Goal: Task Accomplishment & Management: Manage account settings

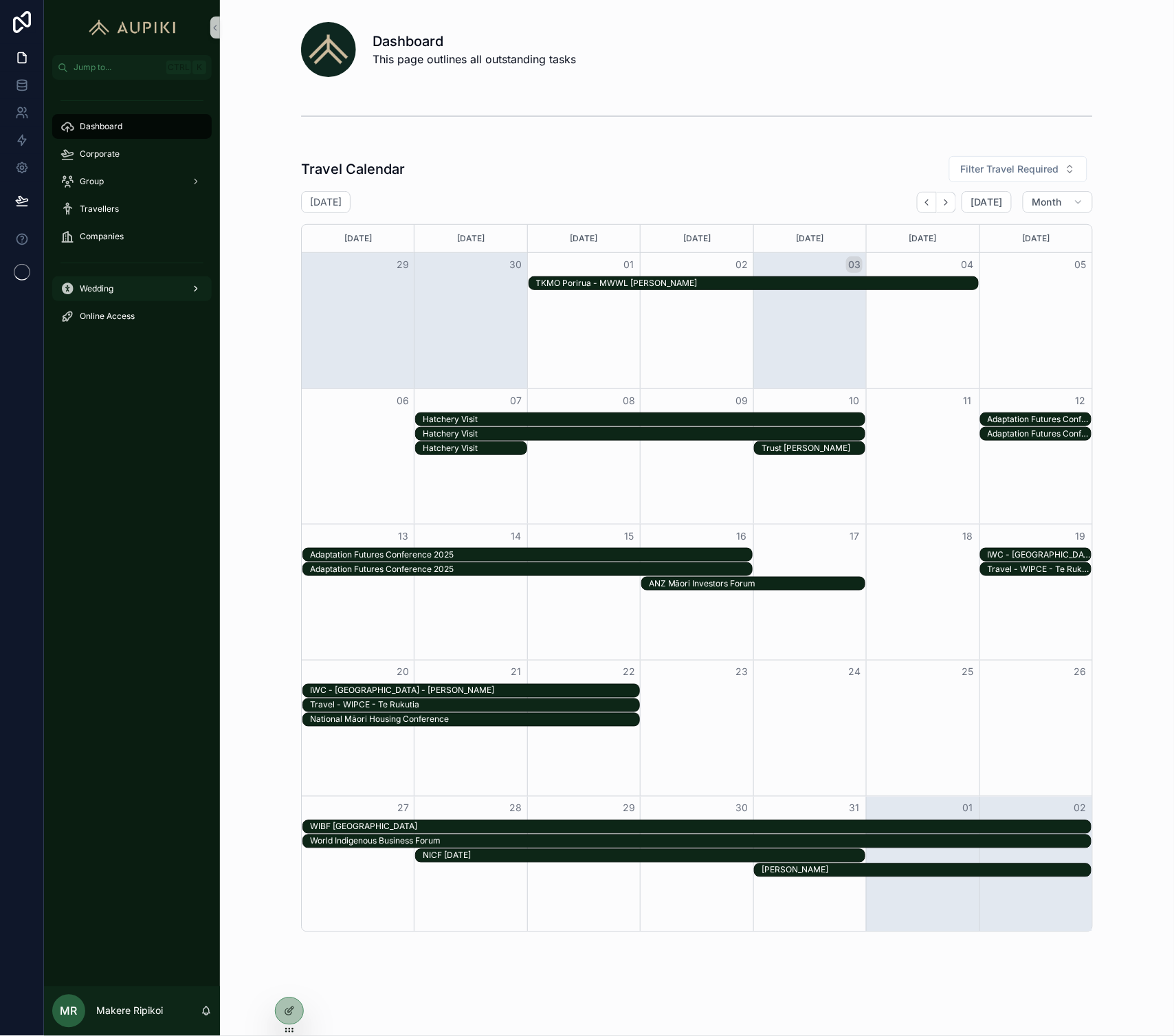
click at [98, 284] on span "Wedding" at bounding box center [96, 288] width 34 height 11
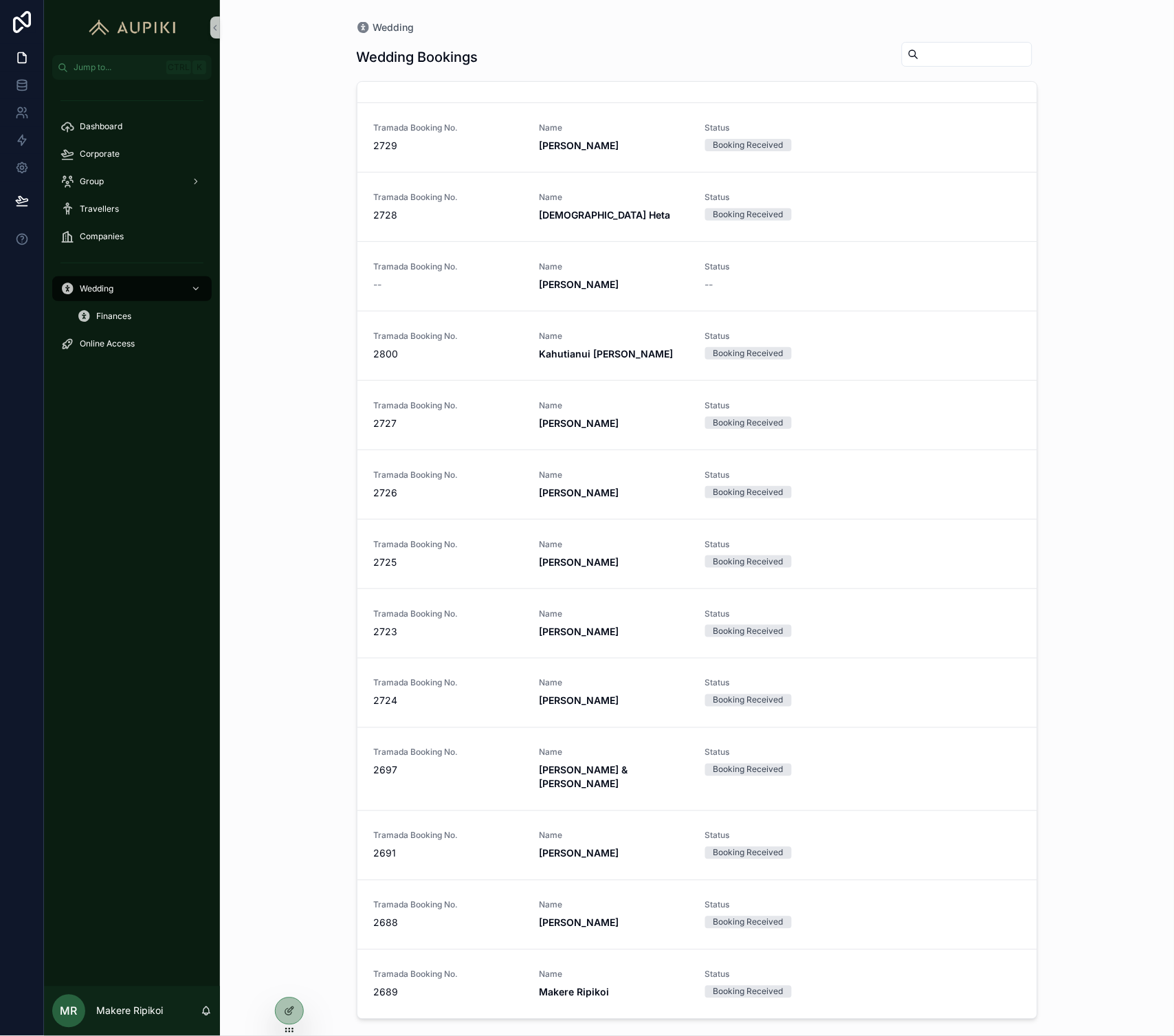
scroll to position [2050, 0]
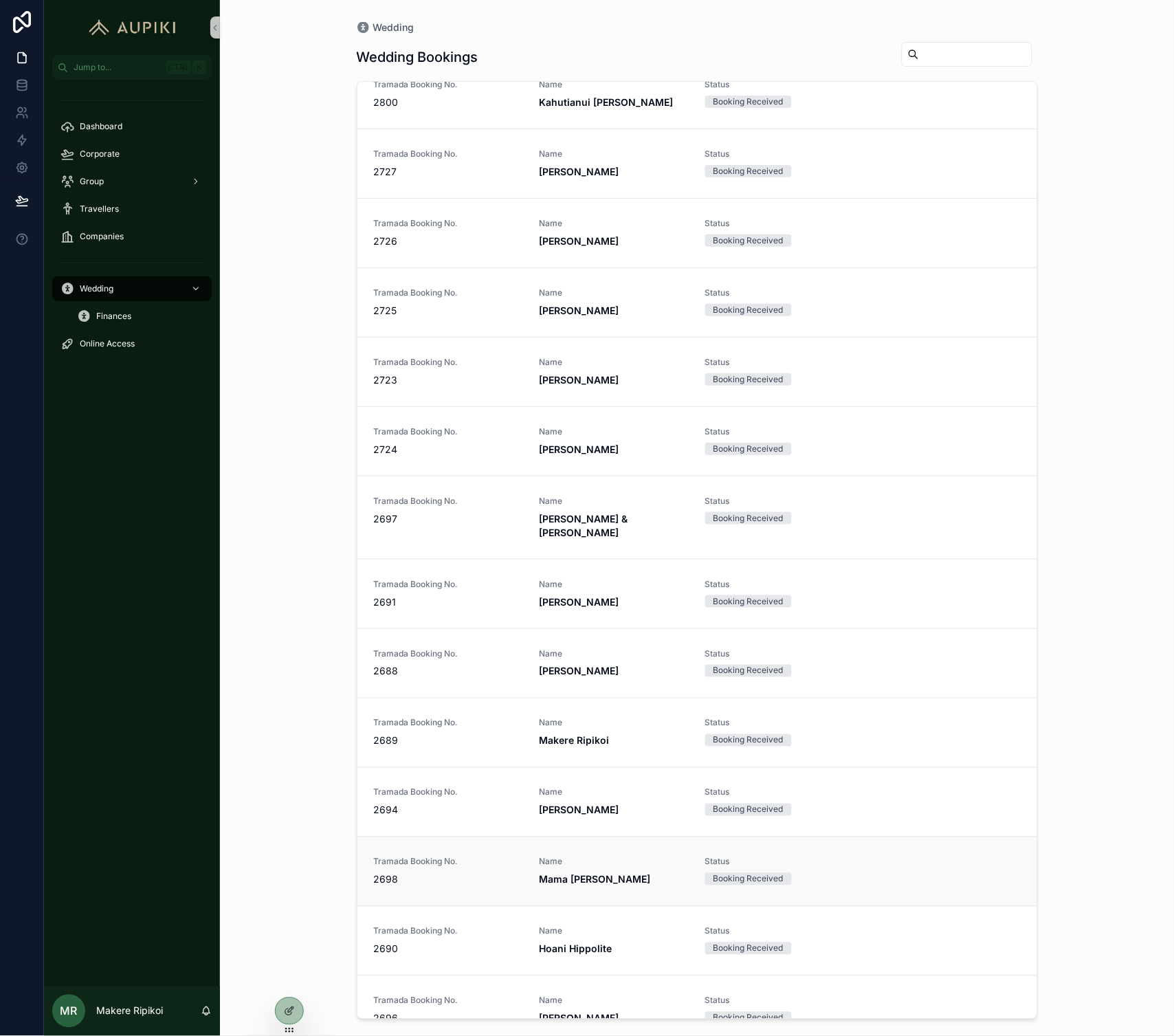
click at [513, 857] on span "Tramada Booking No." at bounding box center [449, 862] width 149 height 11
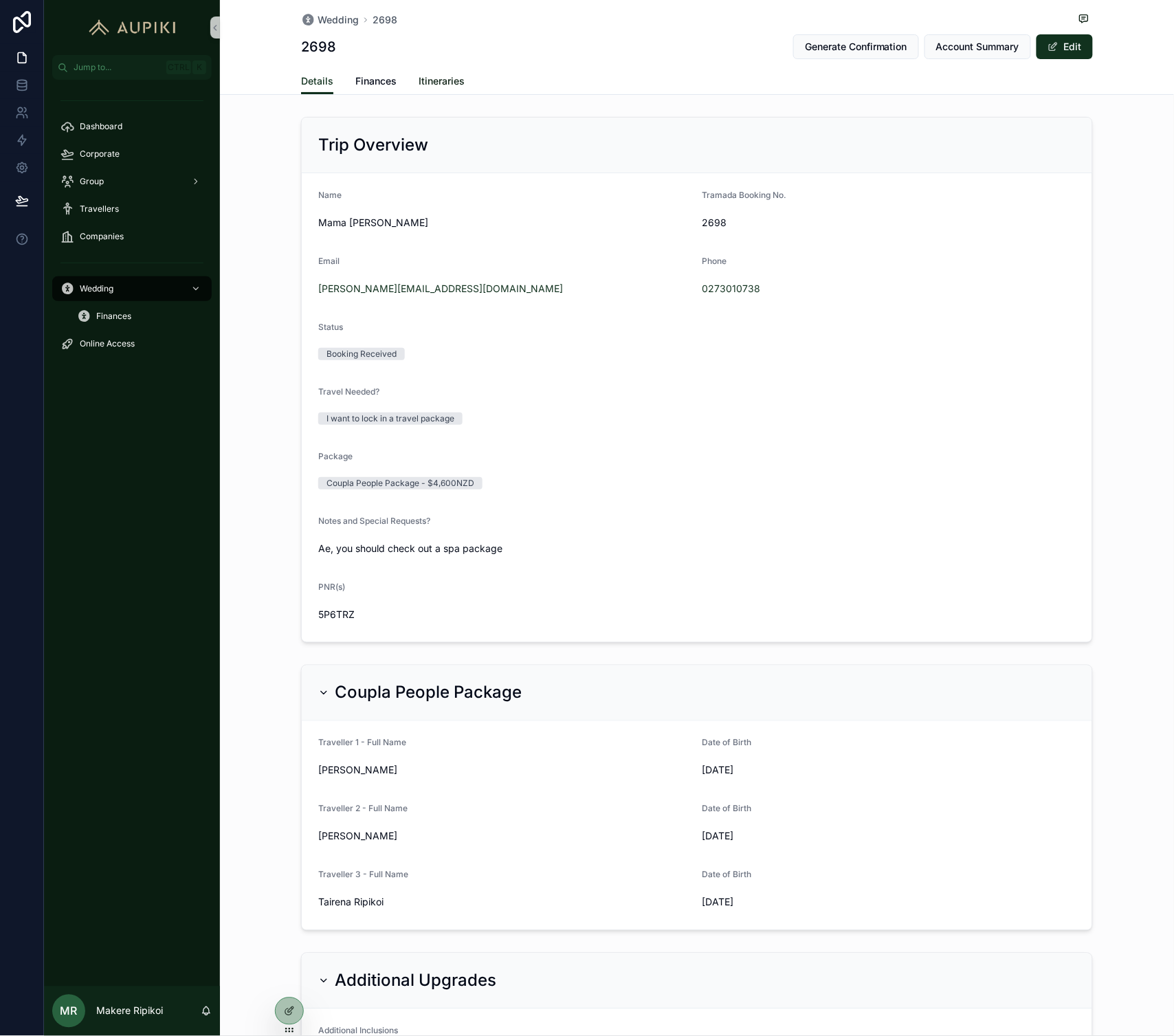
click at [442, 78] on span "Itineraries" at bounding box center [442, 81] width 46 height 14
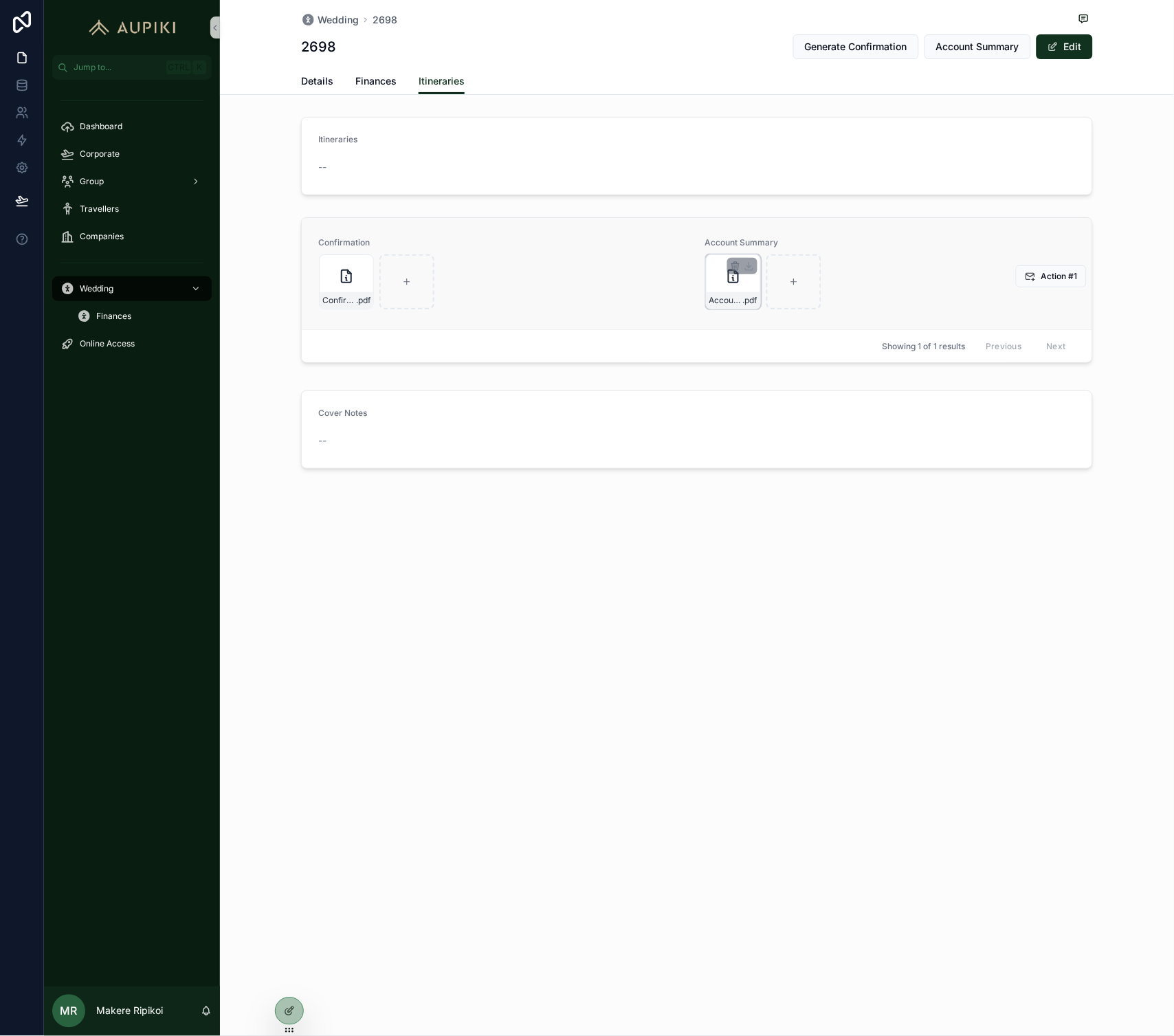
click at [734, 285] on div "Account-Summary---B2698 .pdf" at bounding box center [733, 281] width 55 height 55
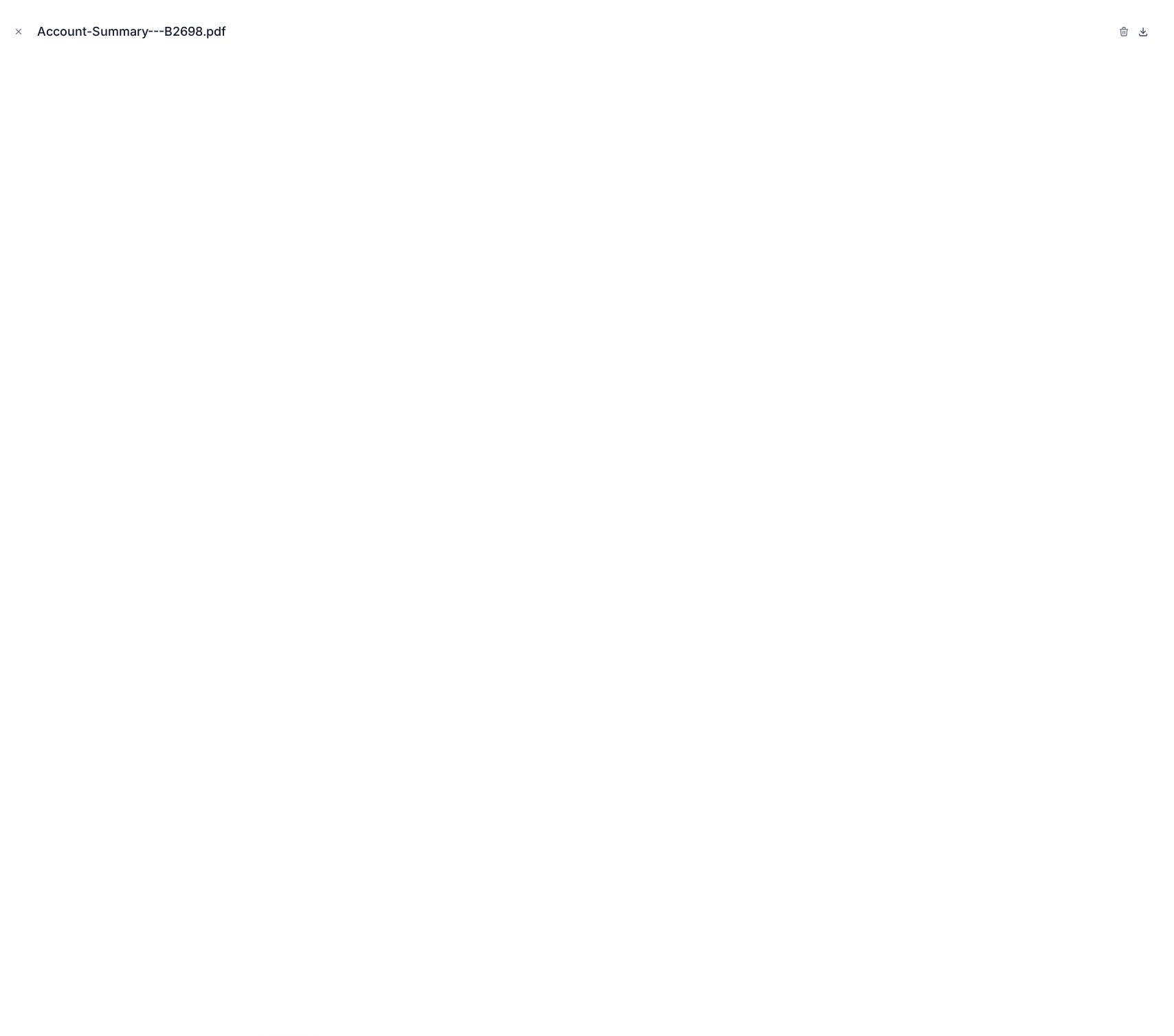
click at [1143, 36] on icon at bounding box center [1145, 35] width 8 height 2
drag, startPoint x: 21, startPoint y: 31, endPoint x: 18, endPoint y: 53, distance: 22.2
click at [21, 31] on icon "Close modal" at bounding box center [19, 32] width 10 height 10
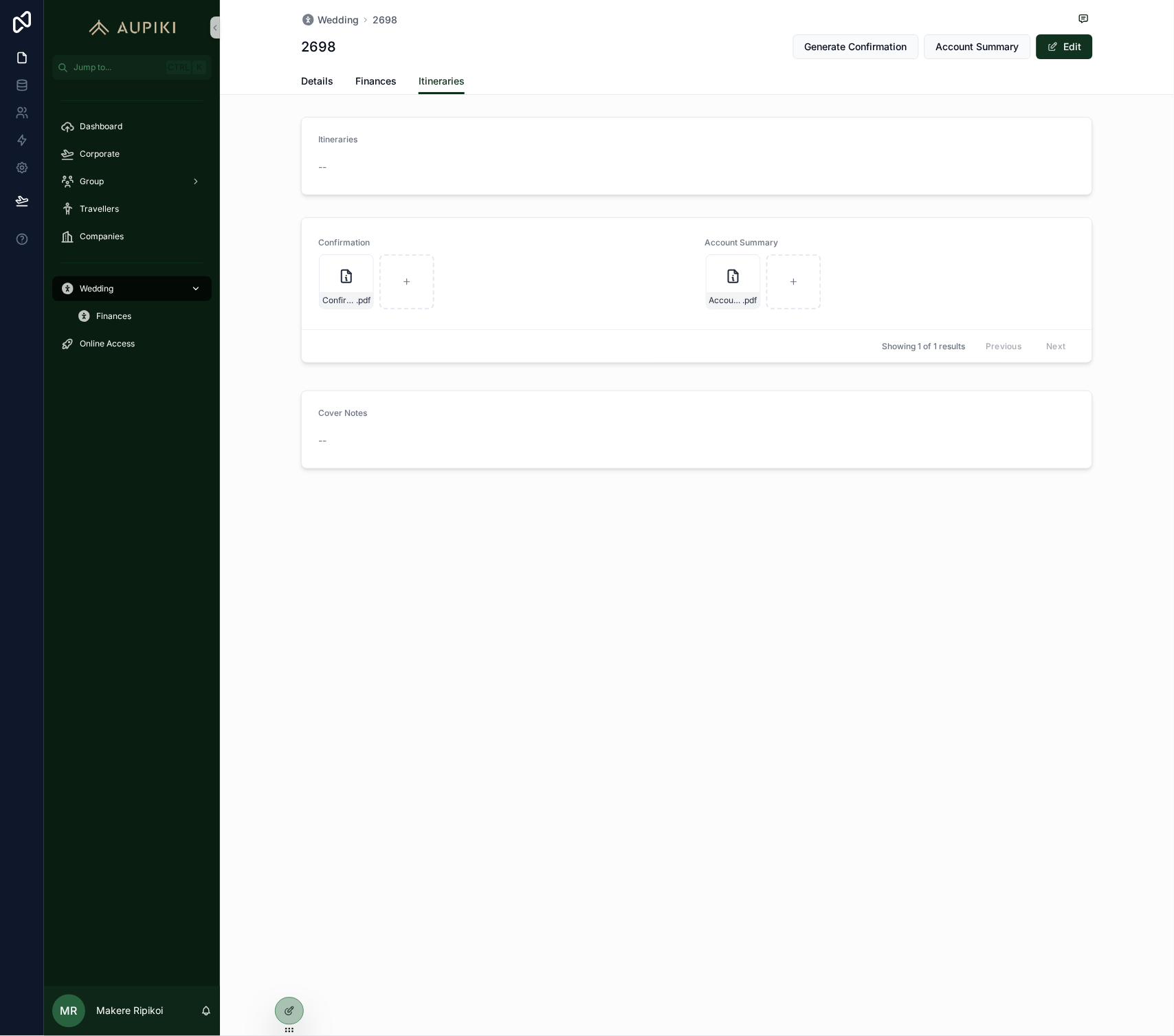
click at [128, 294] on div "Wedding" at bounding box center [132, 289] width 143 height 22
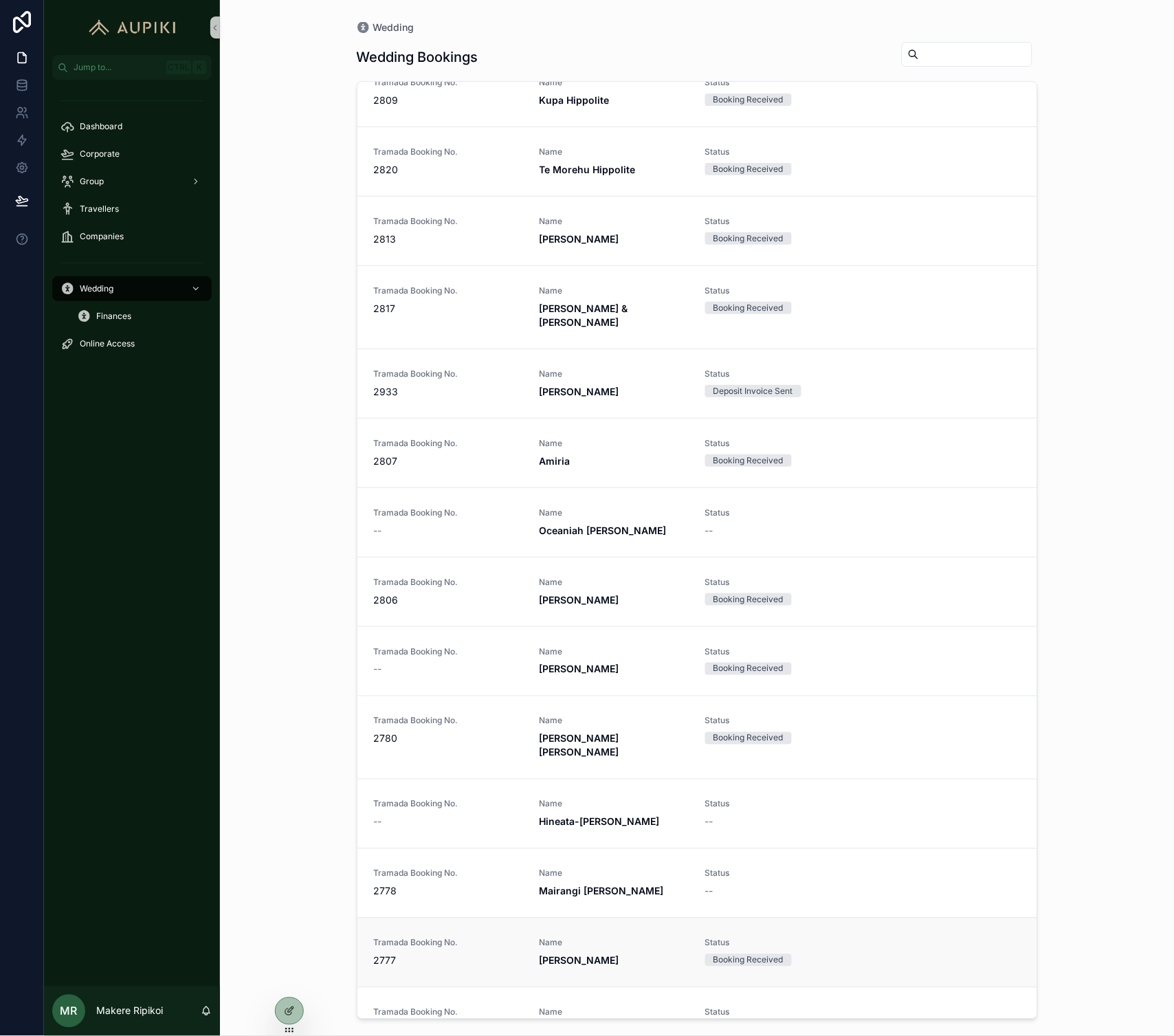
scroll to position [611, 0]
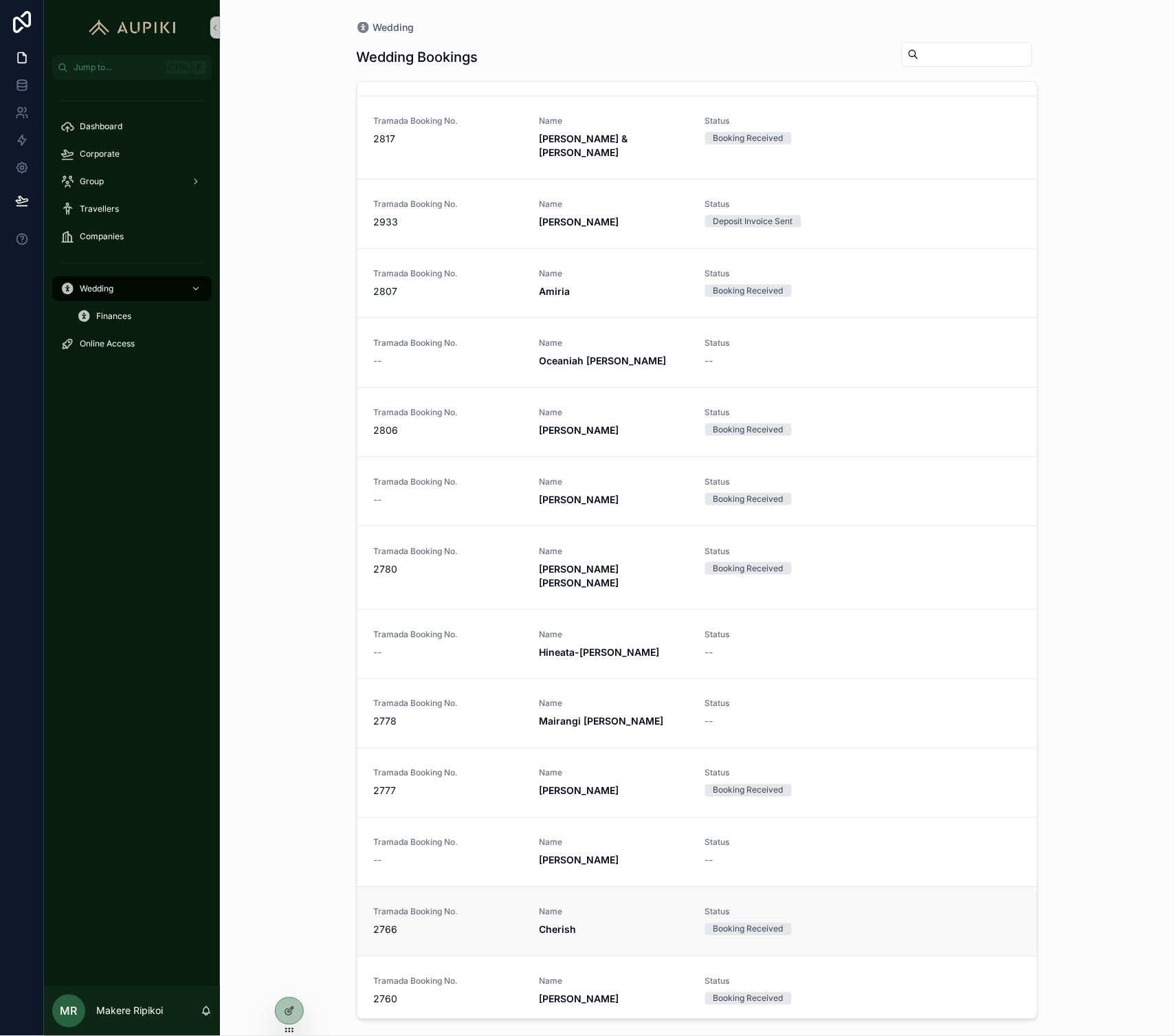
click at [465, 907] on div "Tramada Booking No. 2766" at bounding box center [449, 922] width 149 height 30
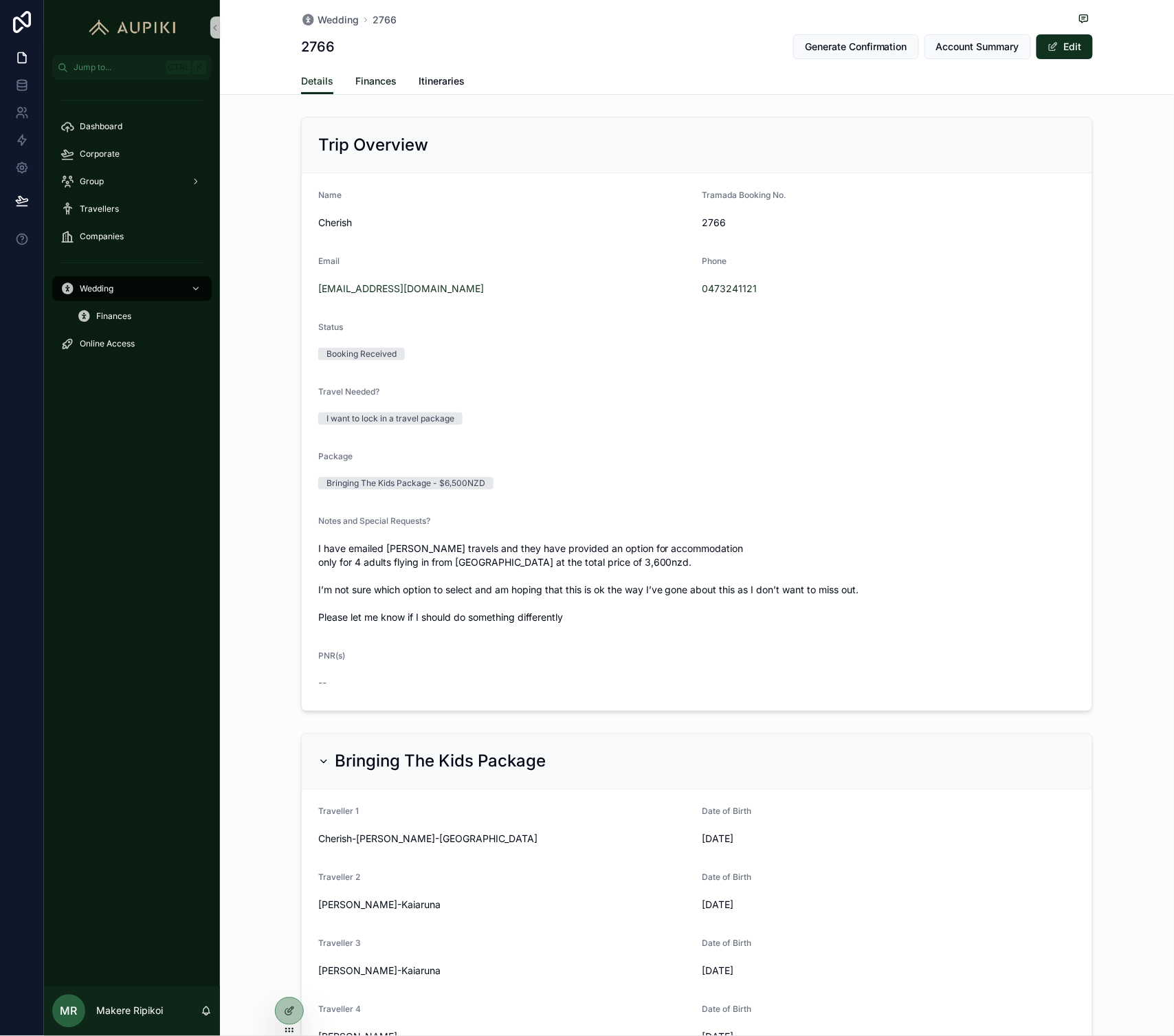
click at [386, 77] on span "Finances" at bounding box center [376, 81] width 42 height 14
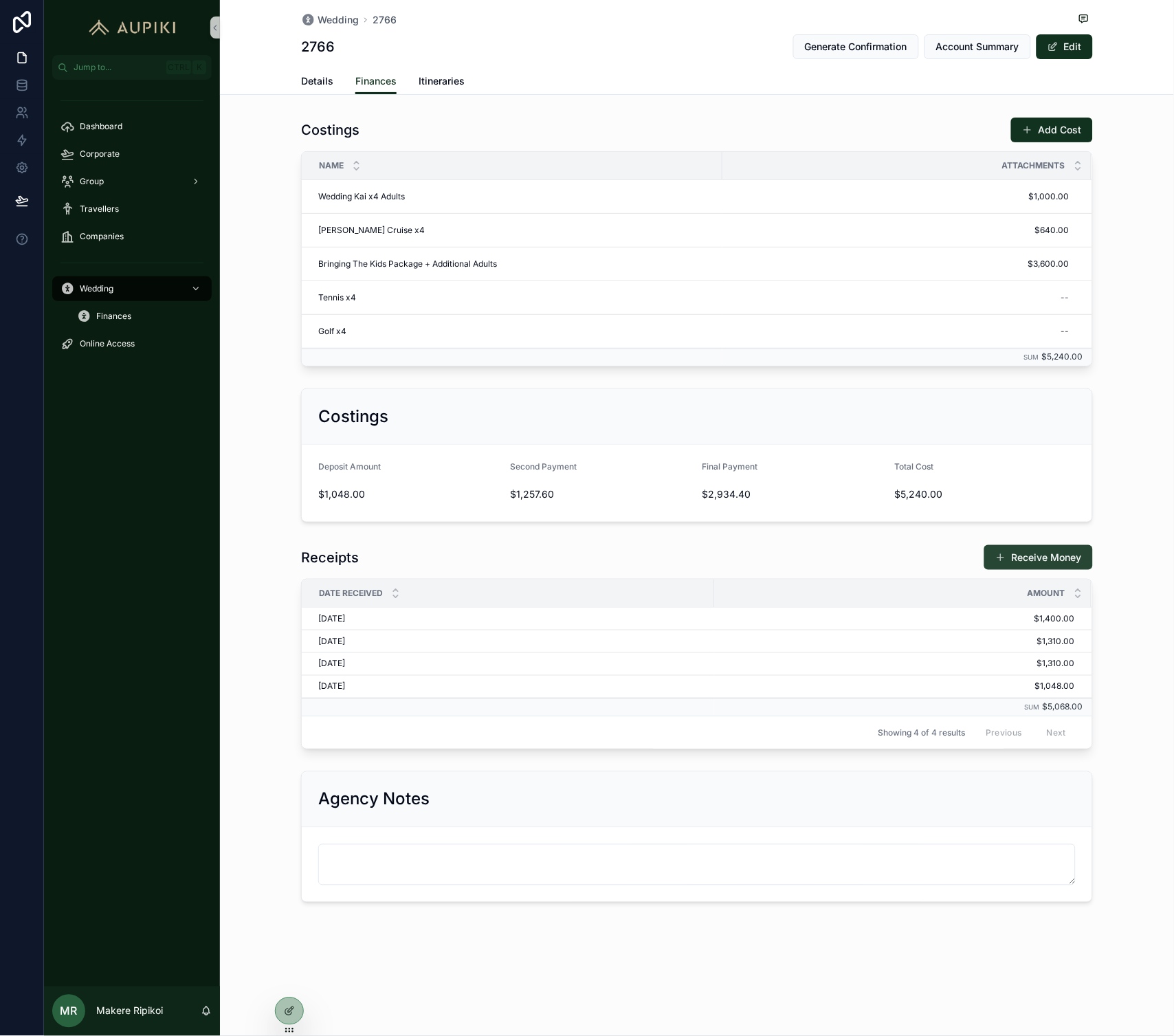
click at [1016, 570] on button "Receive Money" at bounding box center [1038, 557] width 108 height 25
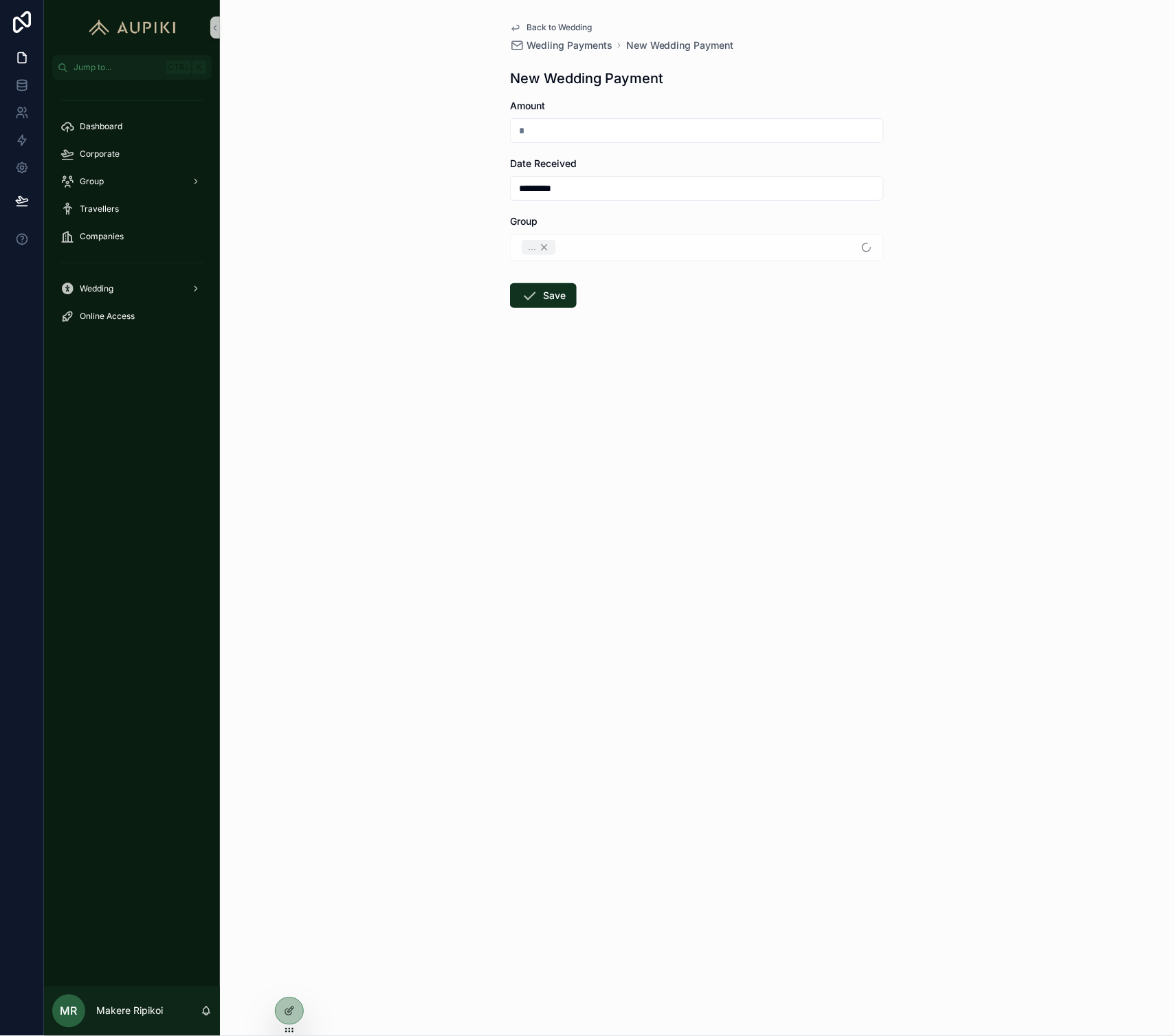
click at [558, 134] on input "scrollable content" at bounding box center [696, 130] width 372 height 19
type input "*******"
click at [544, 291] on button "Save" at bounding box center [543, 295] width 67 height 25
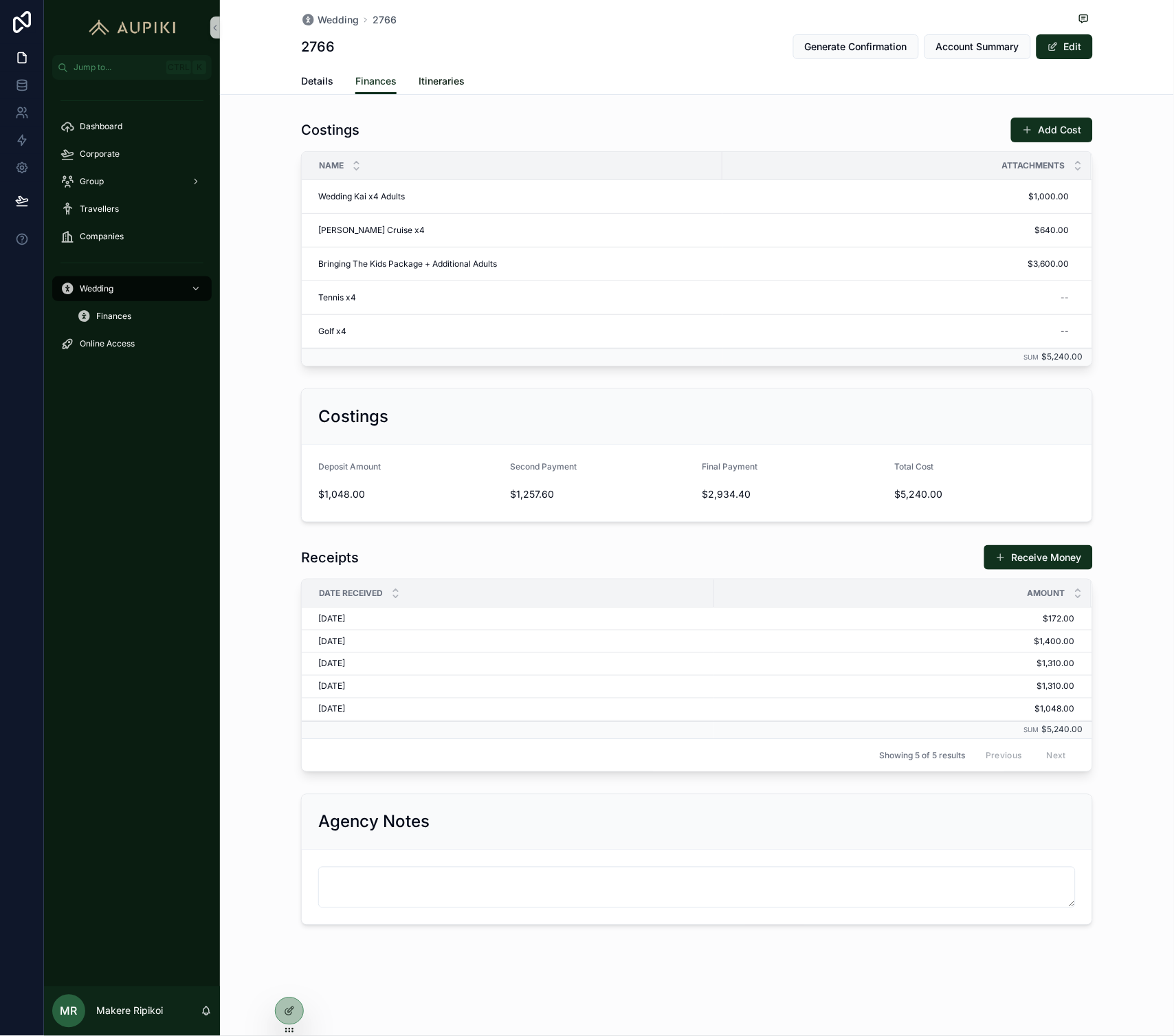
click at [429, 79] on span "Itineraries" at bounding box center [442, 81] width 46 height 14
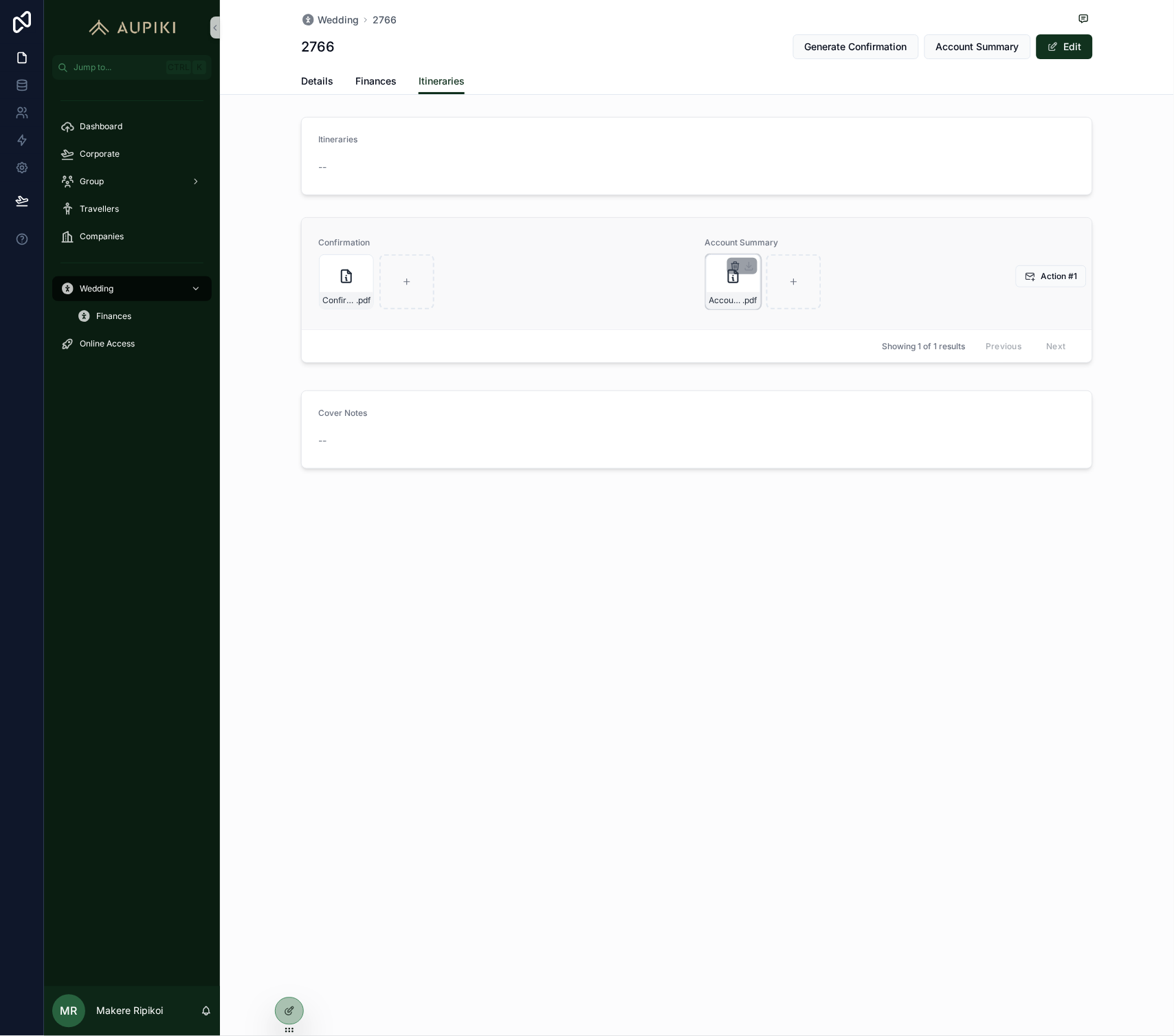
click at [733, 268] on icon "scrollable content" at bounding box center [735, 267] width 6 height 6
click at [762, 242] on icon "scrollable content" at bounding box center [765, 241] width 6 height 6
click at [986, 44] on span "Account Summary" at bounding box center [978, 47] width 83 height 14
drag, startPoint x: 706, startPoint y: 1, endPoint x: 672, endPoint y: 88, distance: 93.4
click at [672, 88] on div "Details Finances Itineraries" at bounding box center [697, 81] width 793 height 26
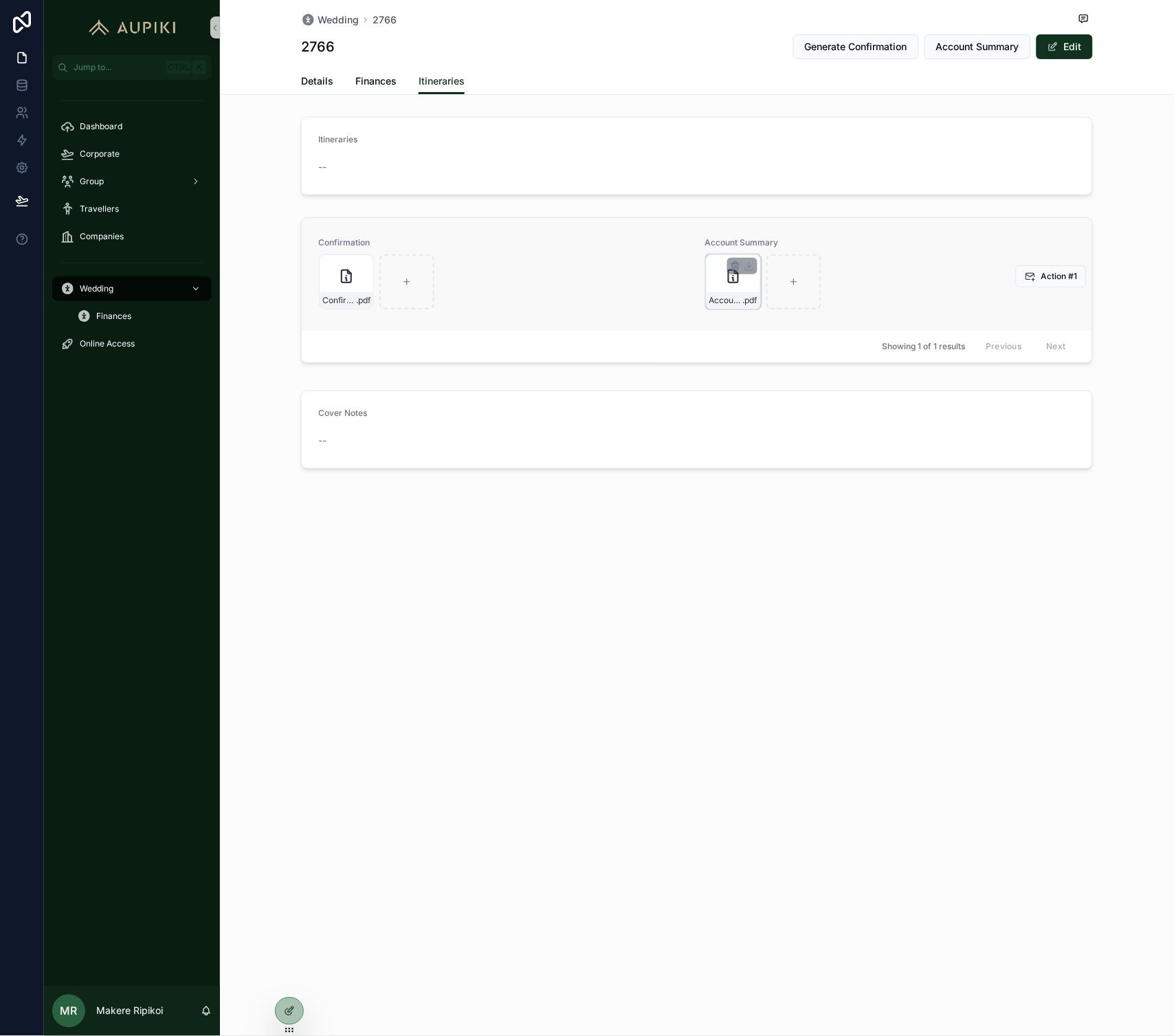
click at [727, 285] on div "Account-Summary---B2766 .pdf" at bounding box center [733, 281] width 55 height 55
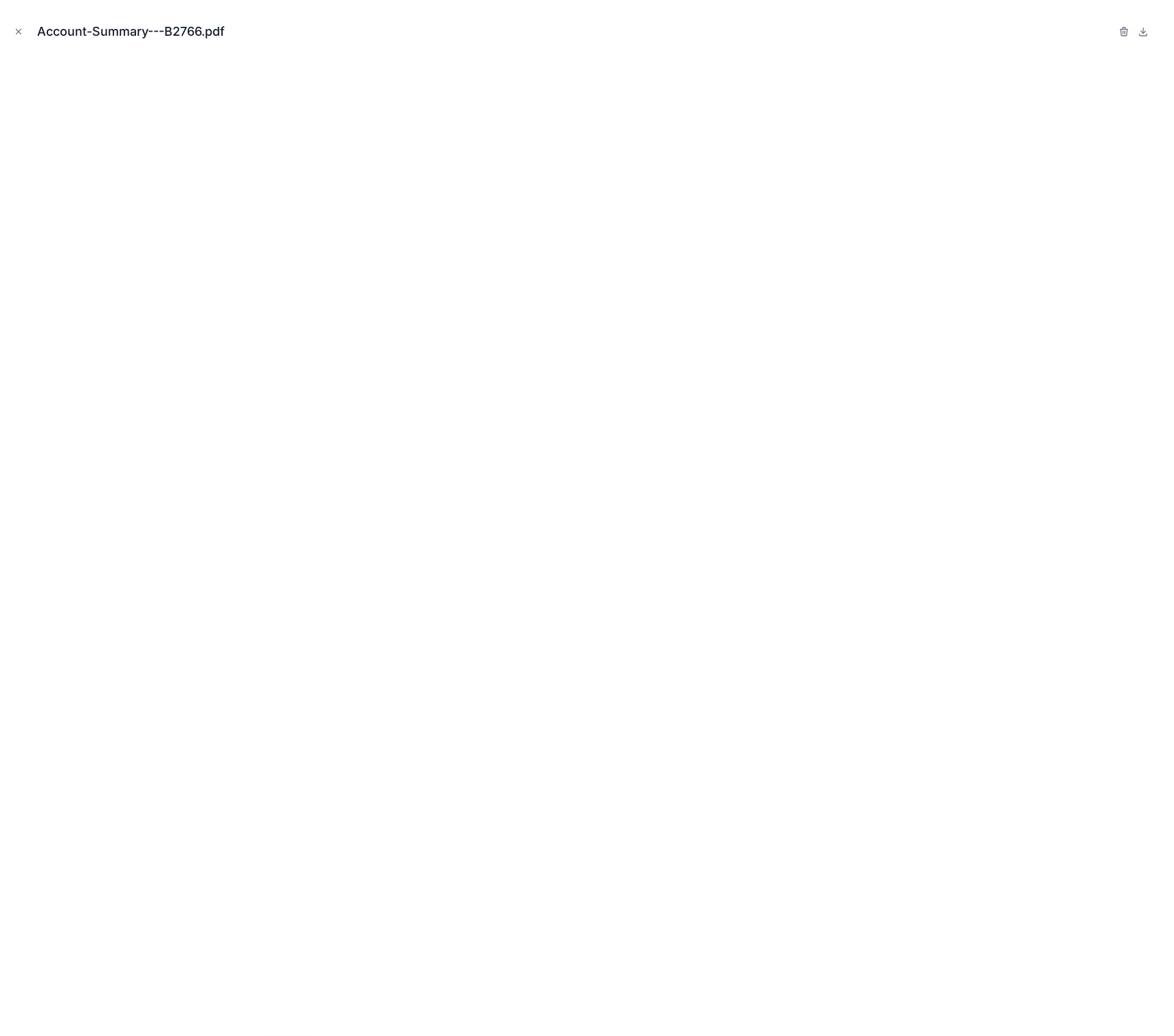
click at [15, 32] on icon "Close modal" at bounding box center [19, 32] width 10 height 10
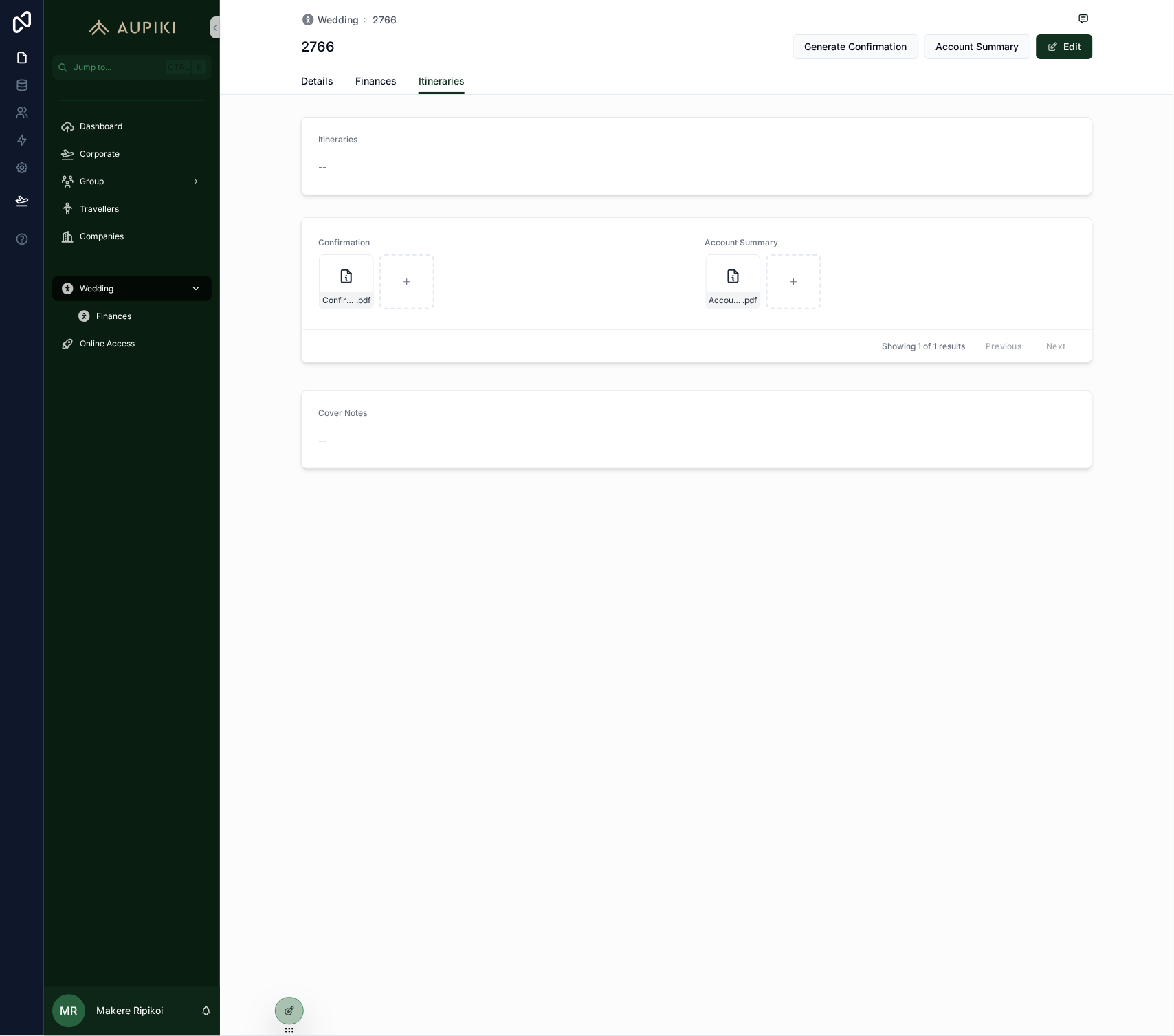
click at [133, 283] on div "Wedding" at bounding box center [132, 289] width 143 height 22
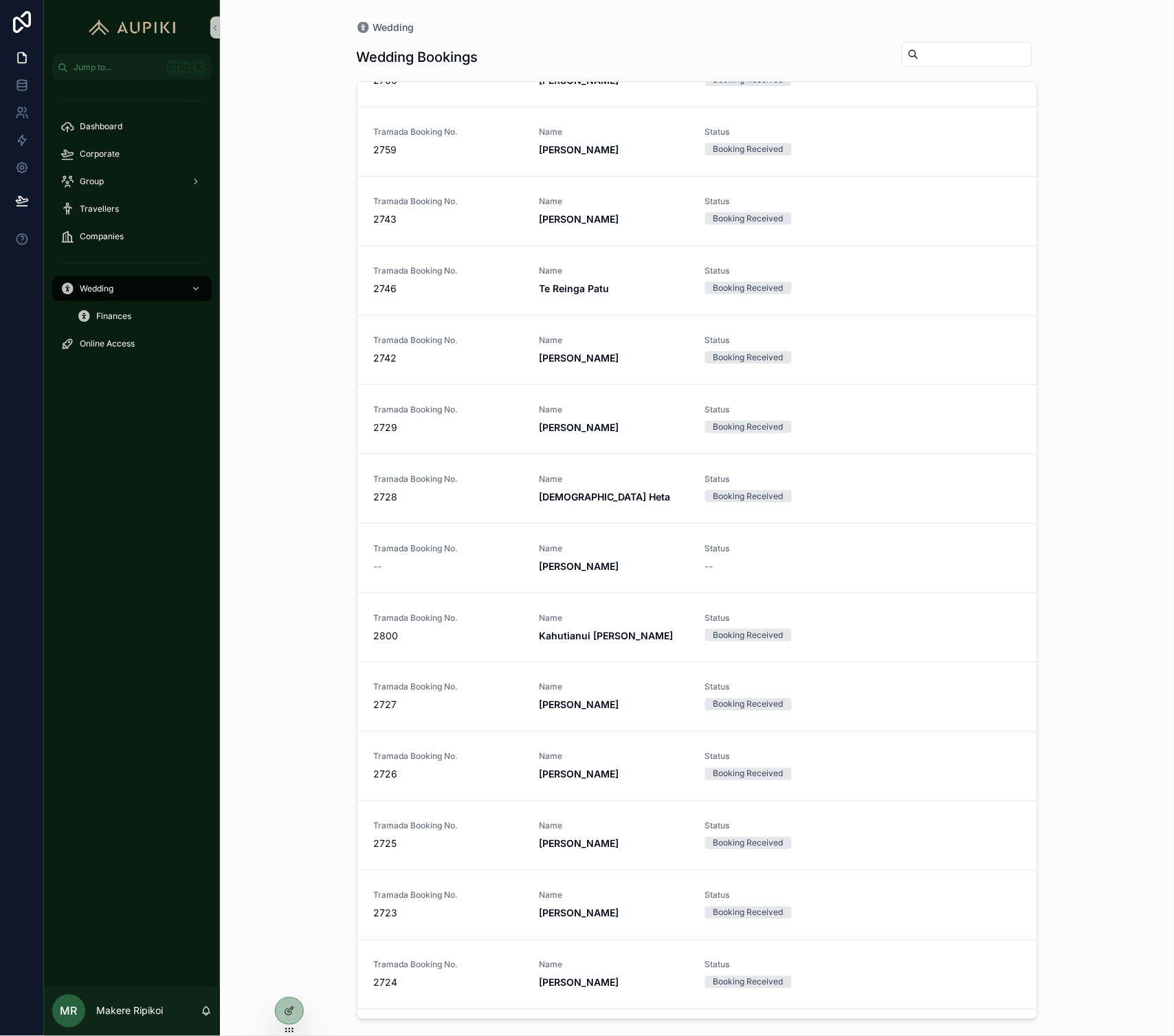
scroll to position [1604, 0]
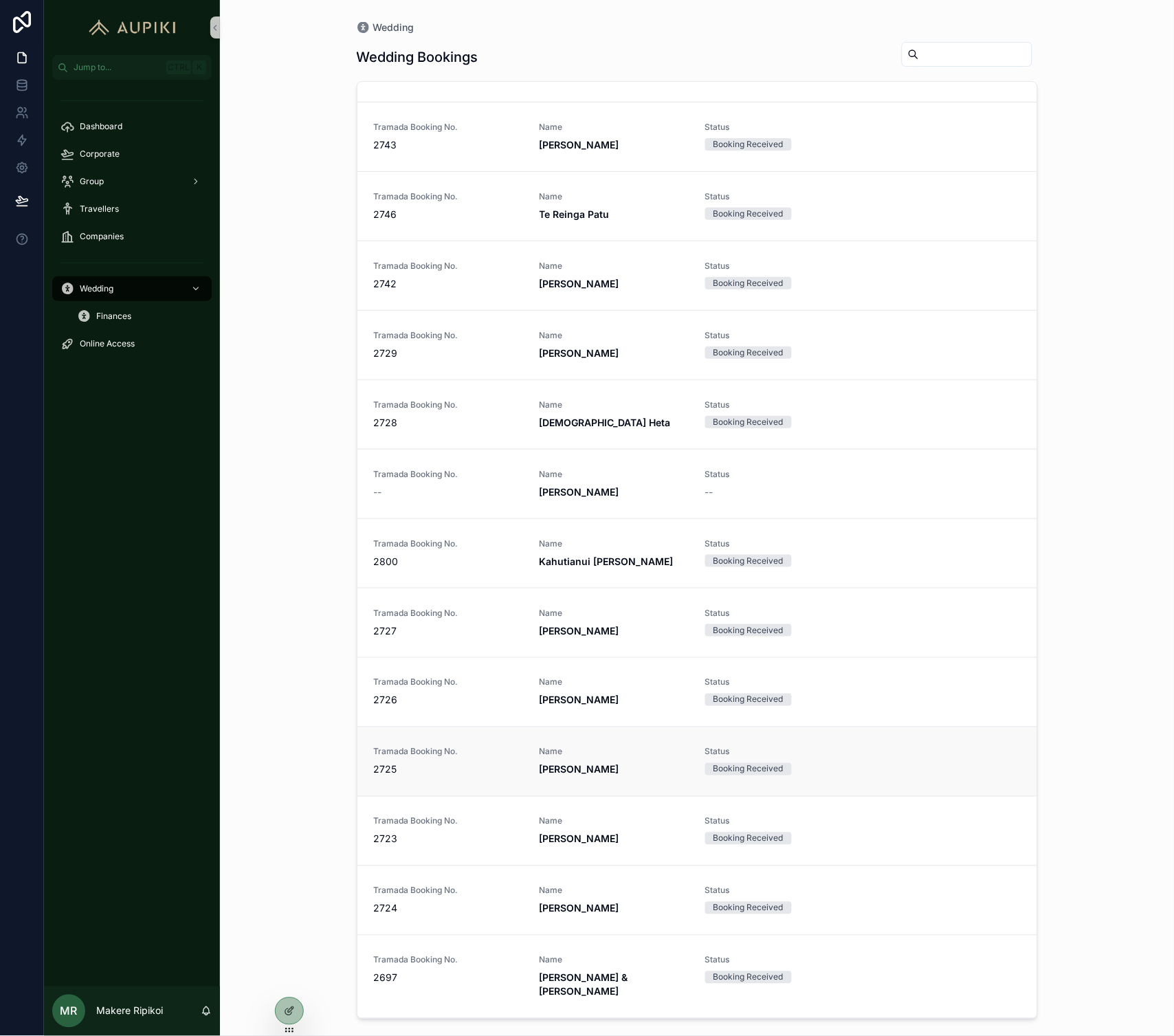
click at [456, 757] on link "Tramada Booking No. 2725 Name Katrina Natua Status Booking Received" at bounding box center [697, 762] width 680 height 70
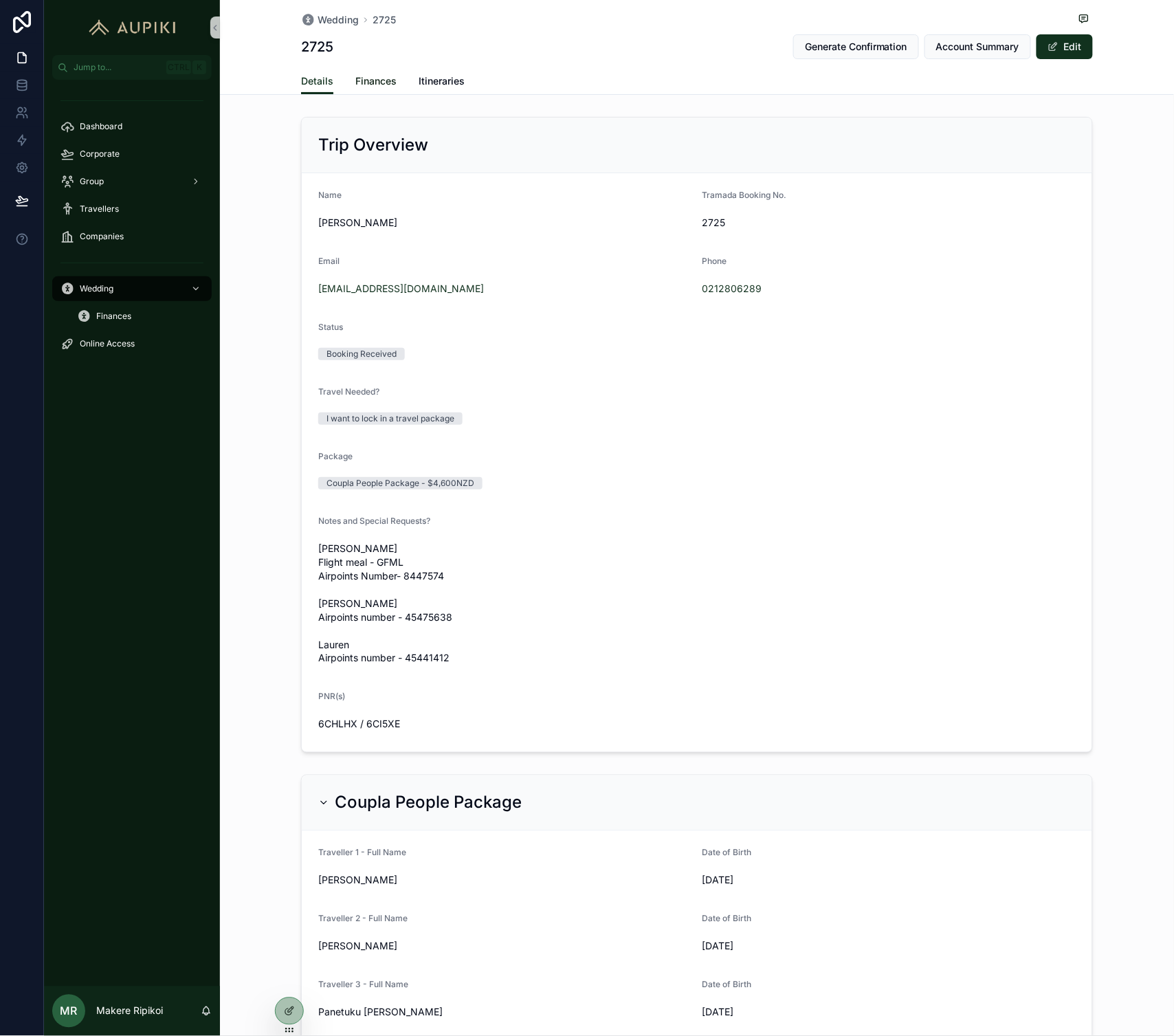
click at [386, 83] on span "Finances" at bounding box center [376, 81] width 42 height 14
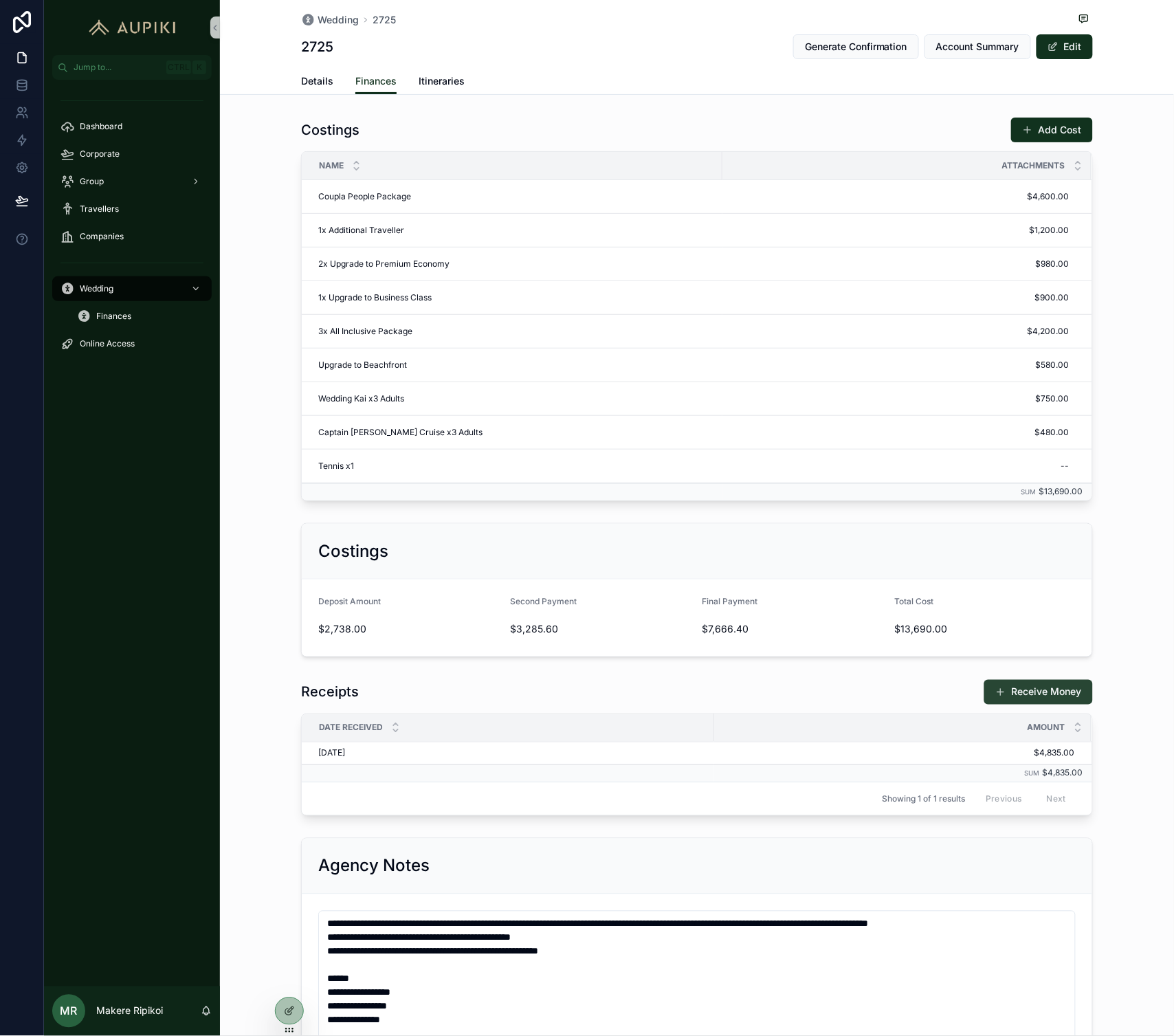
click at [1055, 705] on button "Receive Money" at bounding box center [1038, 692] width 108 height 25
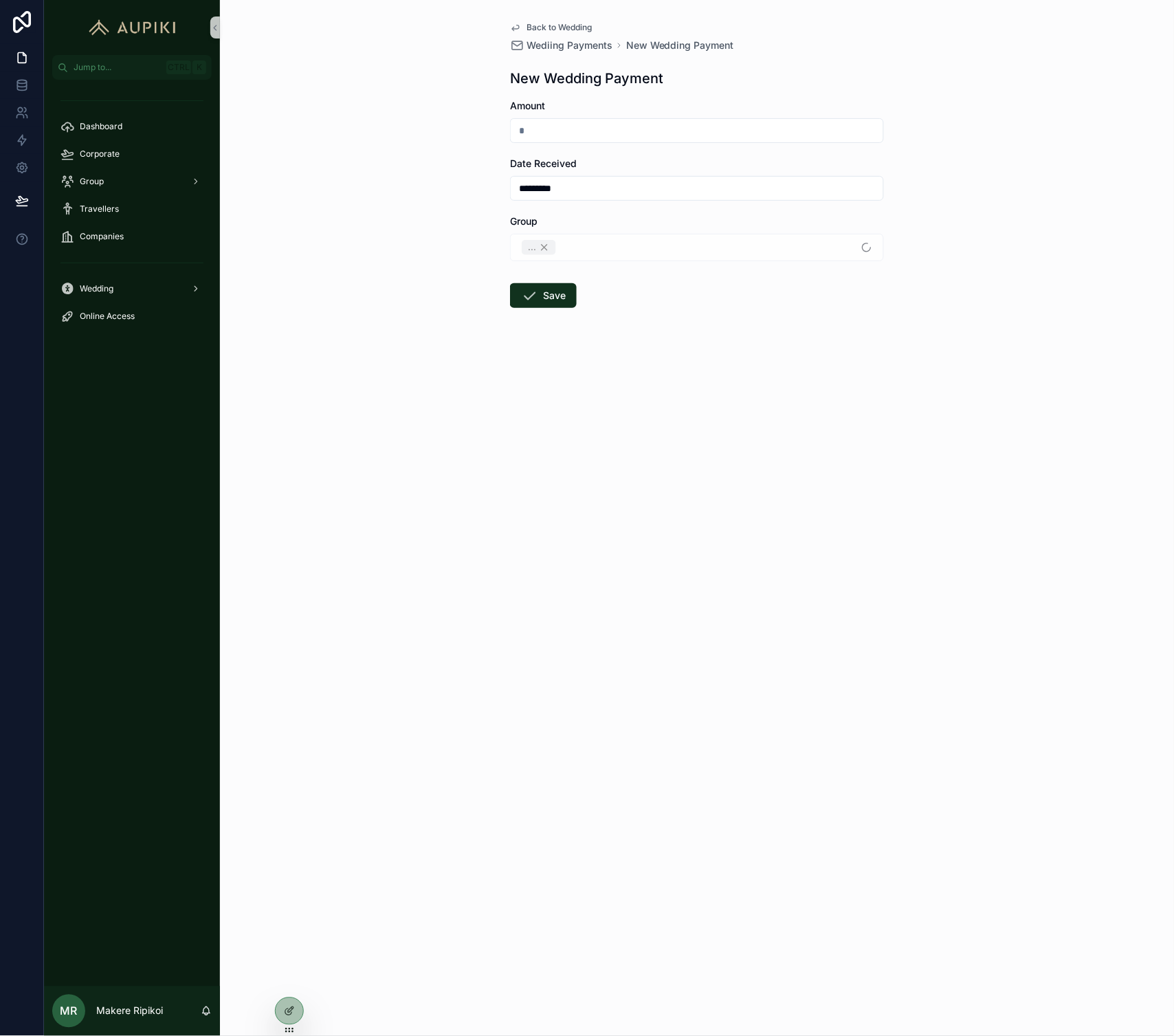
click at [655, 133] on input "scrollable content" at bounding box center [696, 130] width 372 height 19
type input "*********"
drag, startPoint x: 624, startPoint y: 185, endPoint x: -176, endPoint y: 301, distance: 808.4
click at [0, 301] on html "Jump to... Ctrl K Dashboard Corporate Group Travellers Companies Wedding Online…" at bounding box center [587, 518] width 1174 height 1036
type input "*"
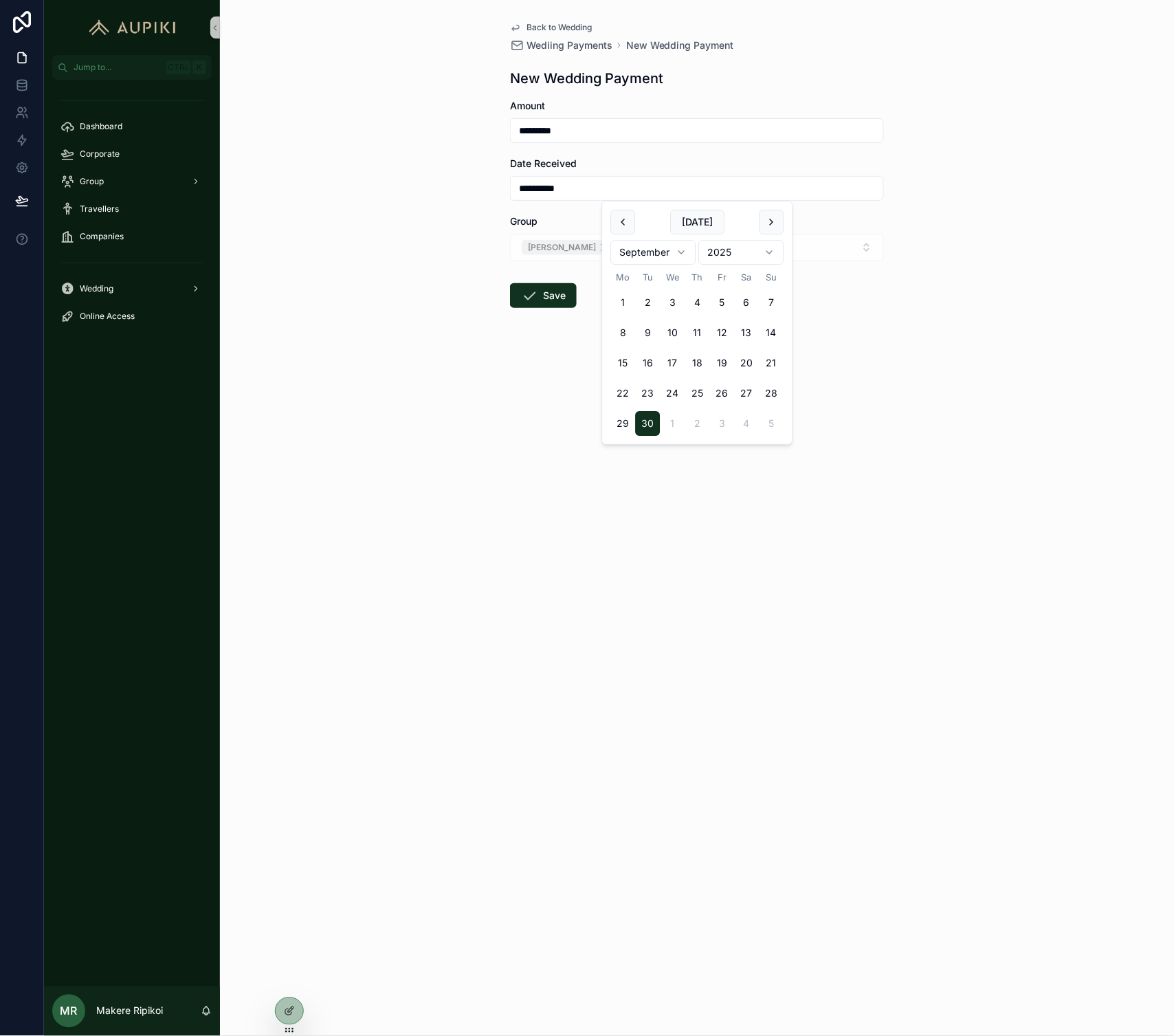
type input "**********"
click at [511, 544] on div "**********" at bounding box center [697, 518] width 954 height 1036
click at [544, 285] on button "Save" at bounding box center [543, 295] width 67 height 25
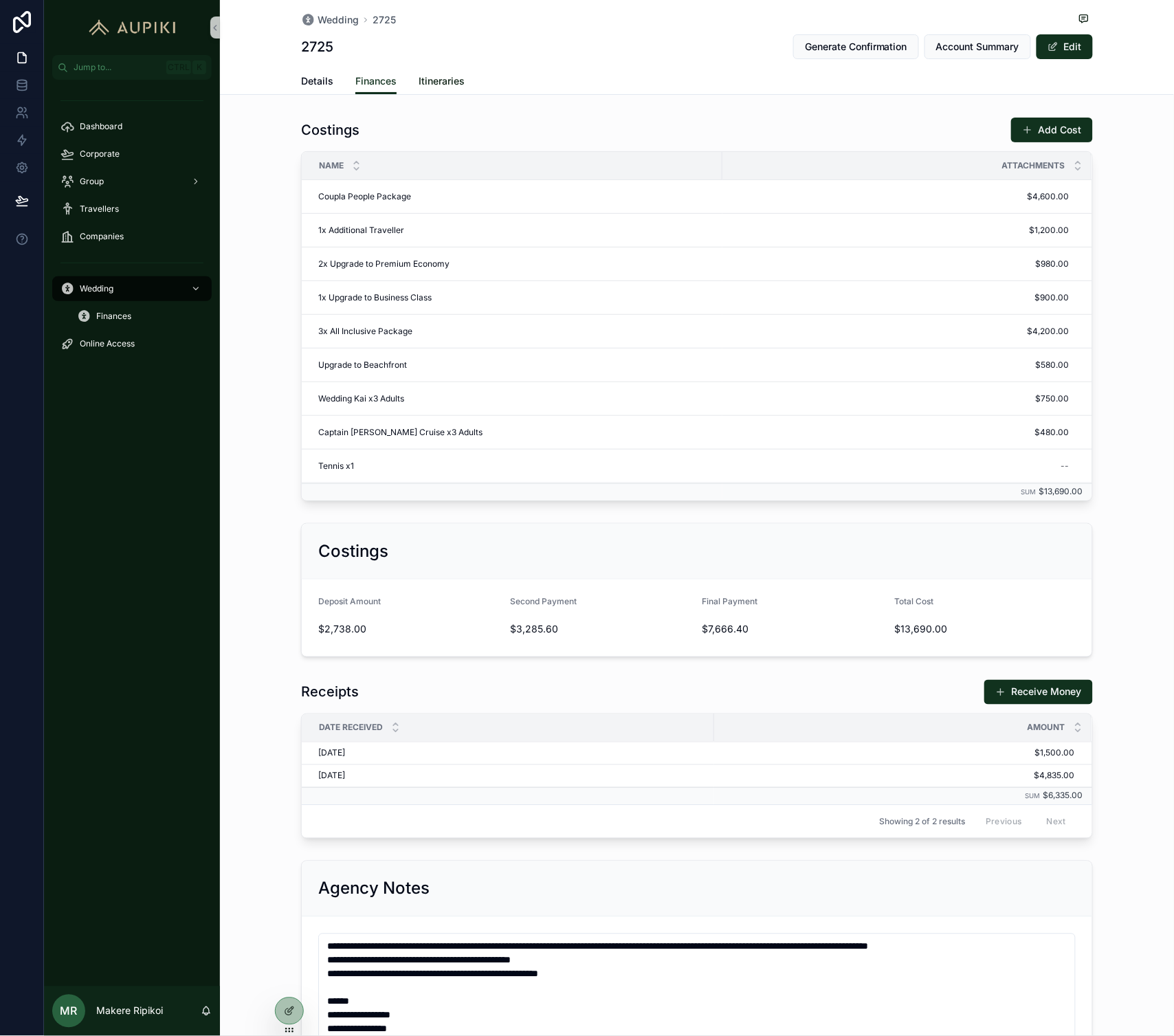
click at [451, 82] on span "Itineraries" at bounding box center [442, 81] width 46 height 14
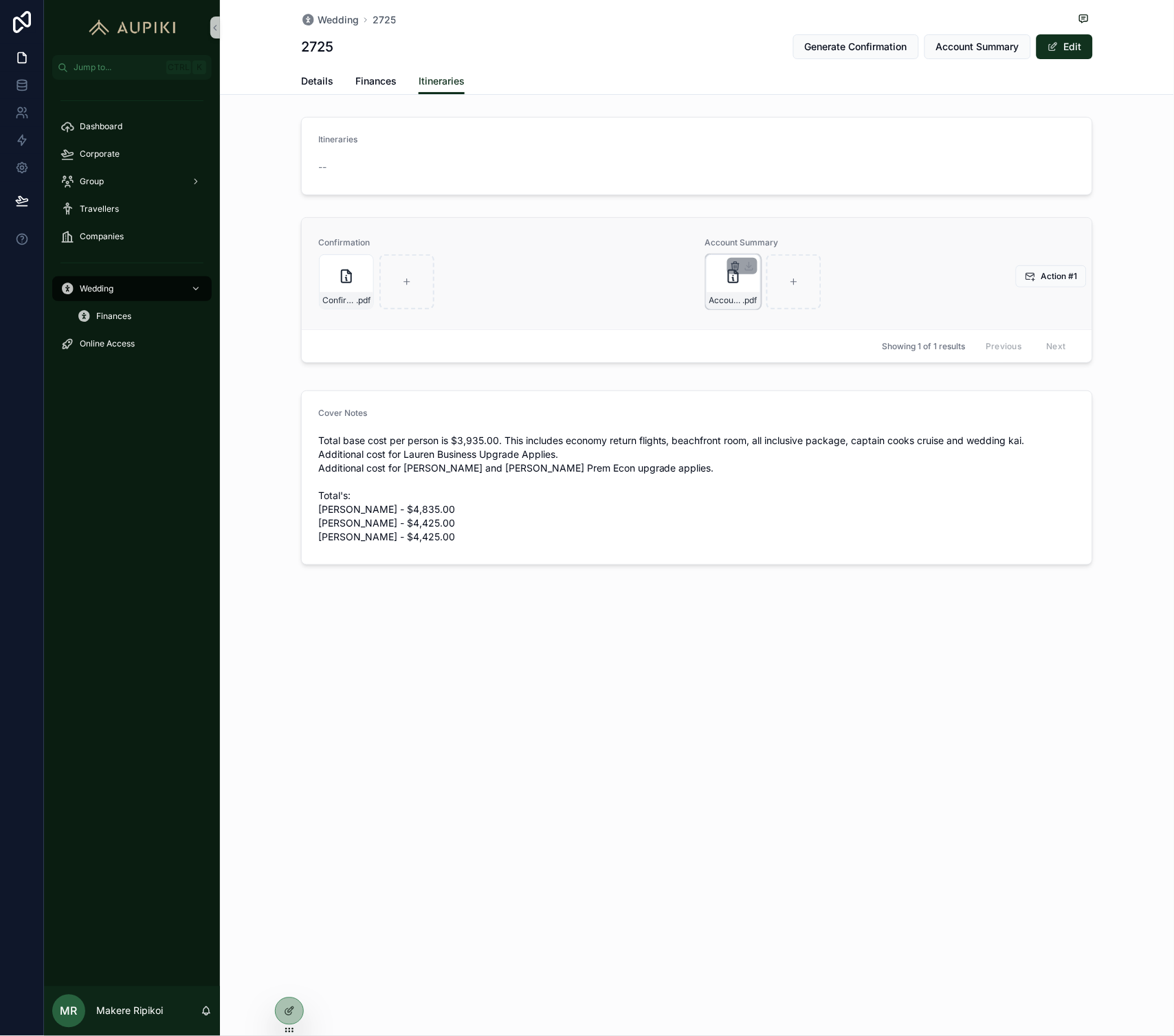
click at [736, 265] on icon "scrollable content" at bounding box center [735, 265] width 11 height 11
click at [762, 242] on icon "scrollable content" at bounding box center [765, 241] width 6 height 6
click at [678, 57] on div "2725 Generate Confirmation Account Summary Edit" at bounding box center [697, 47] width 793 height 26
click at [1002, 51] on span "Account Summary" at bounding box center [978, 47] width 83 height 14
click at [583, 113] on div "Itineraries --" at bounding box center [697, 156] width 954 height 89
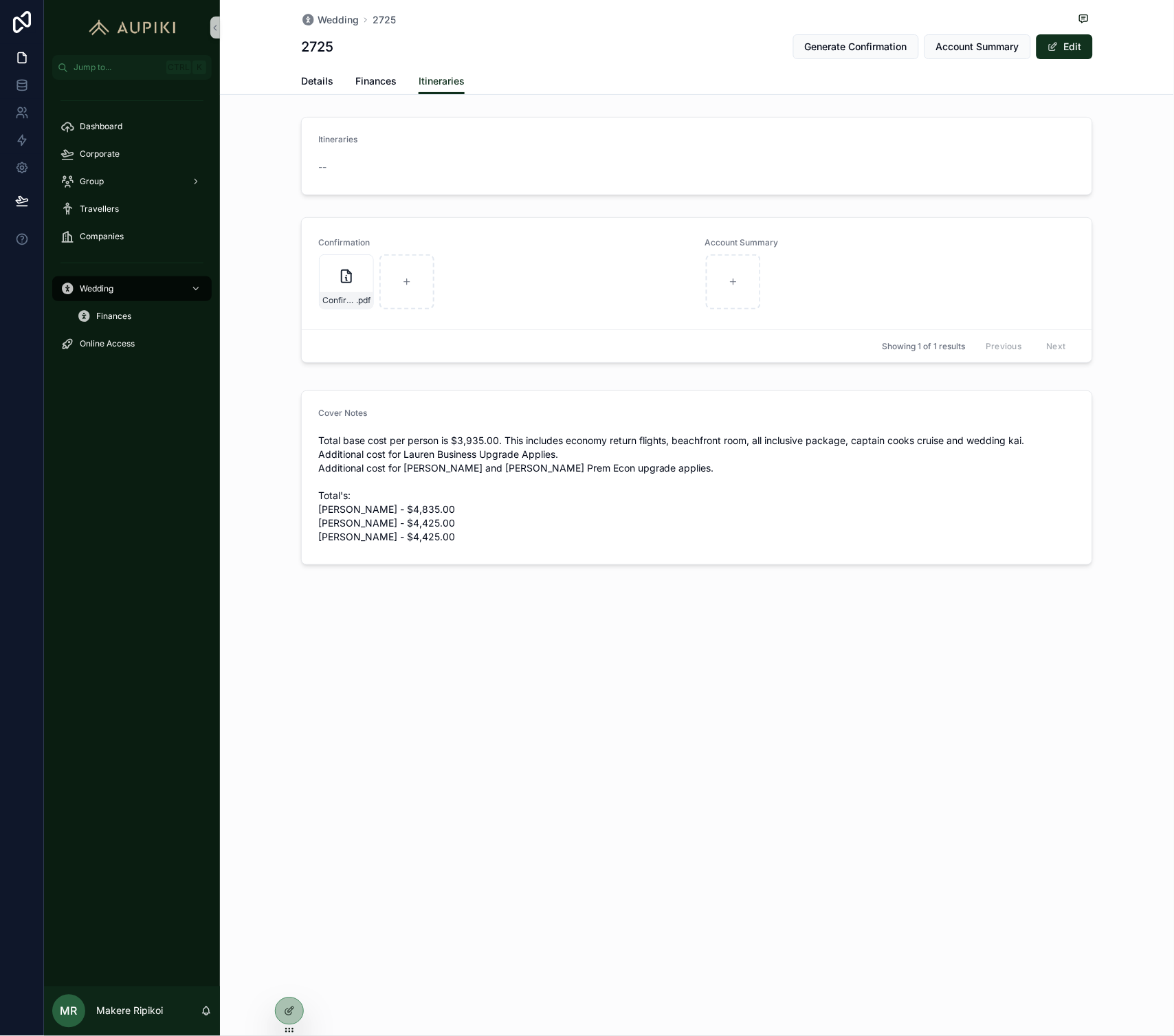
click at [583, 113] on div "Itineraries --" at bounding box center [697, 156] width 954 height 89
click at [731, 289] on div "Account-Summary---B2725 .pdf" at bounding box center [733, 281] width 55 height 55
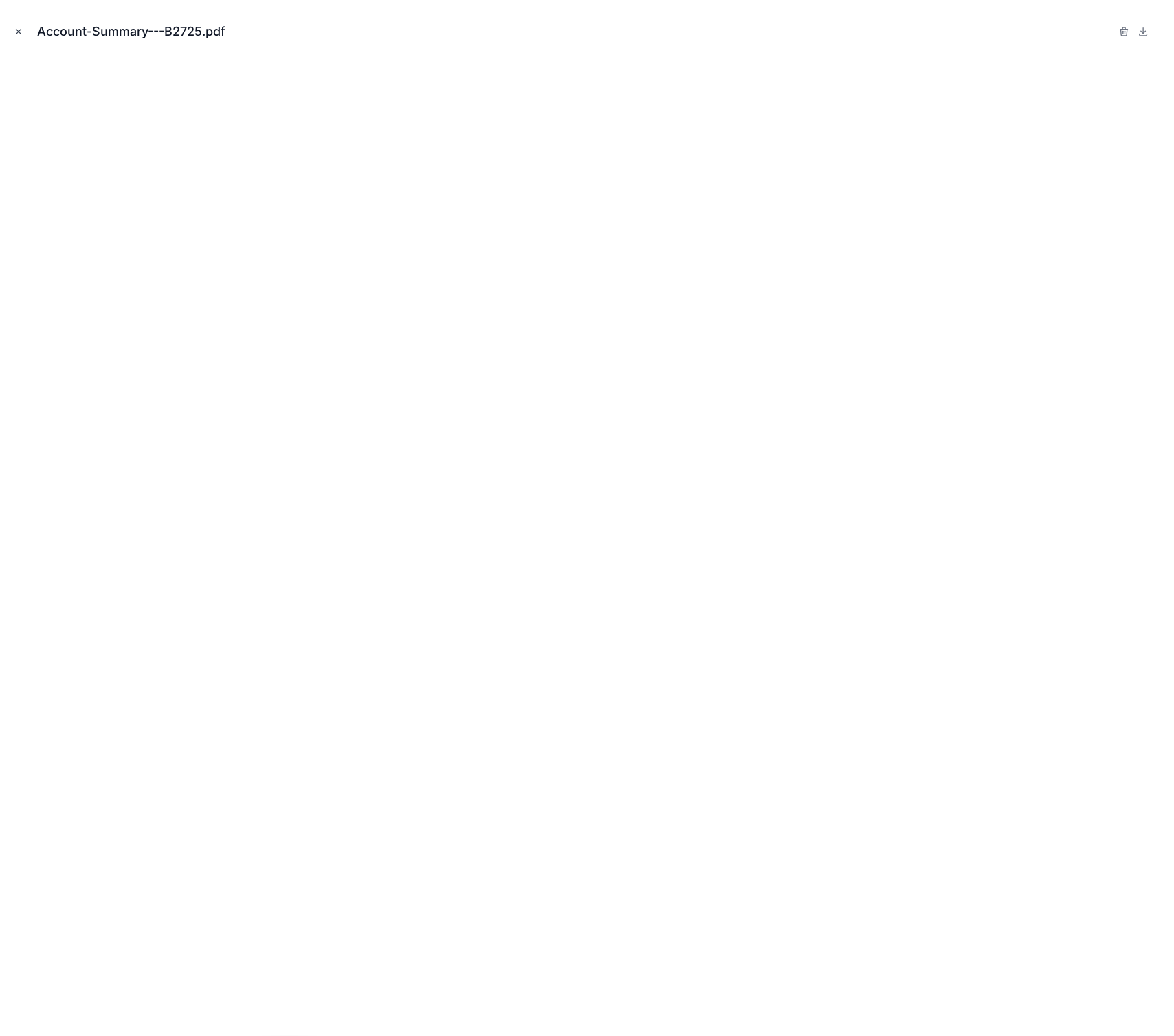
click at [17, 26] on button "Close modal" at bounding box center [18, 31] width 15 height 15
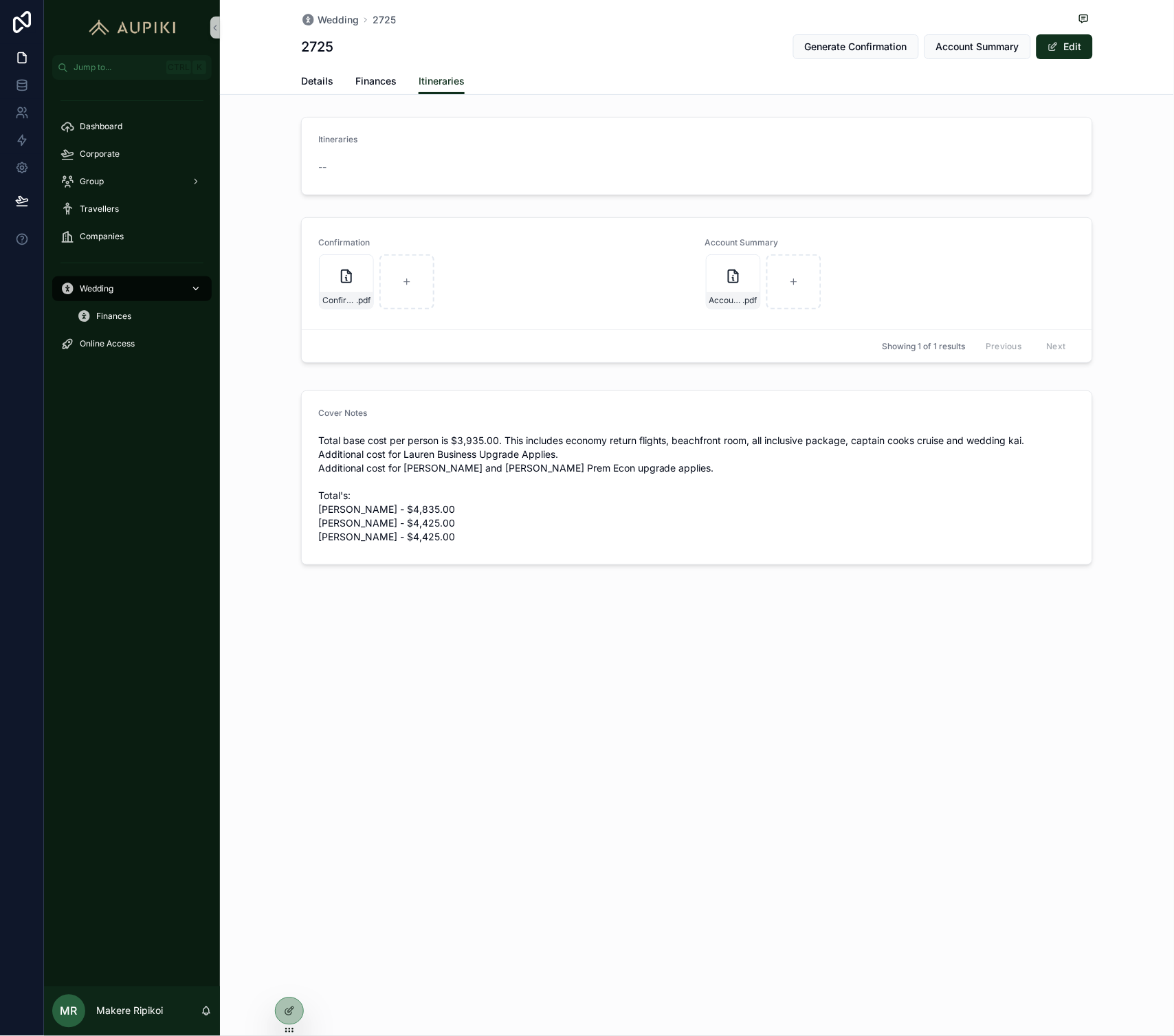
click at [131, 289] on div "Wedding" at bounding box center [132, 289] width 143 height 22
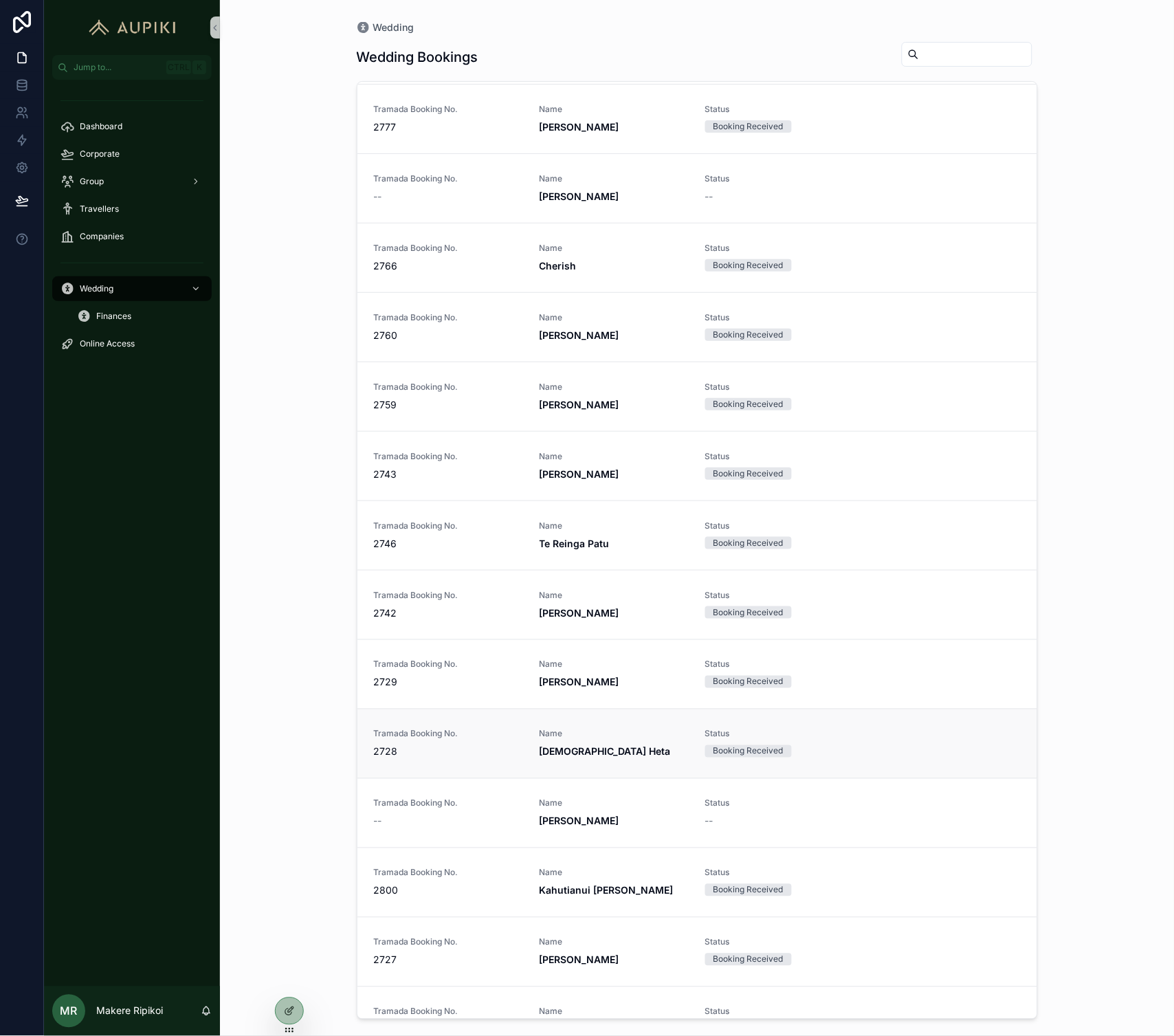
scroll to position [1451, 0]
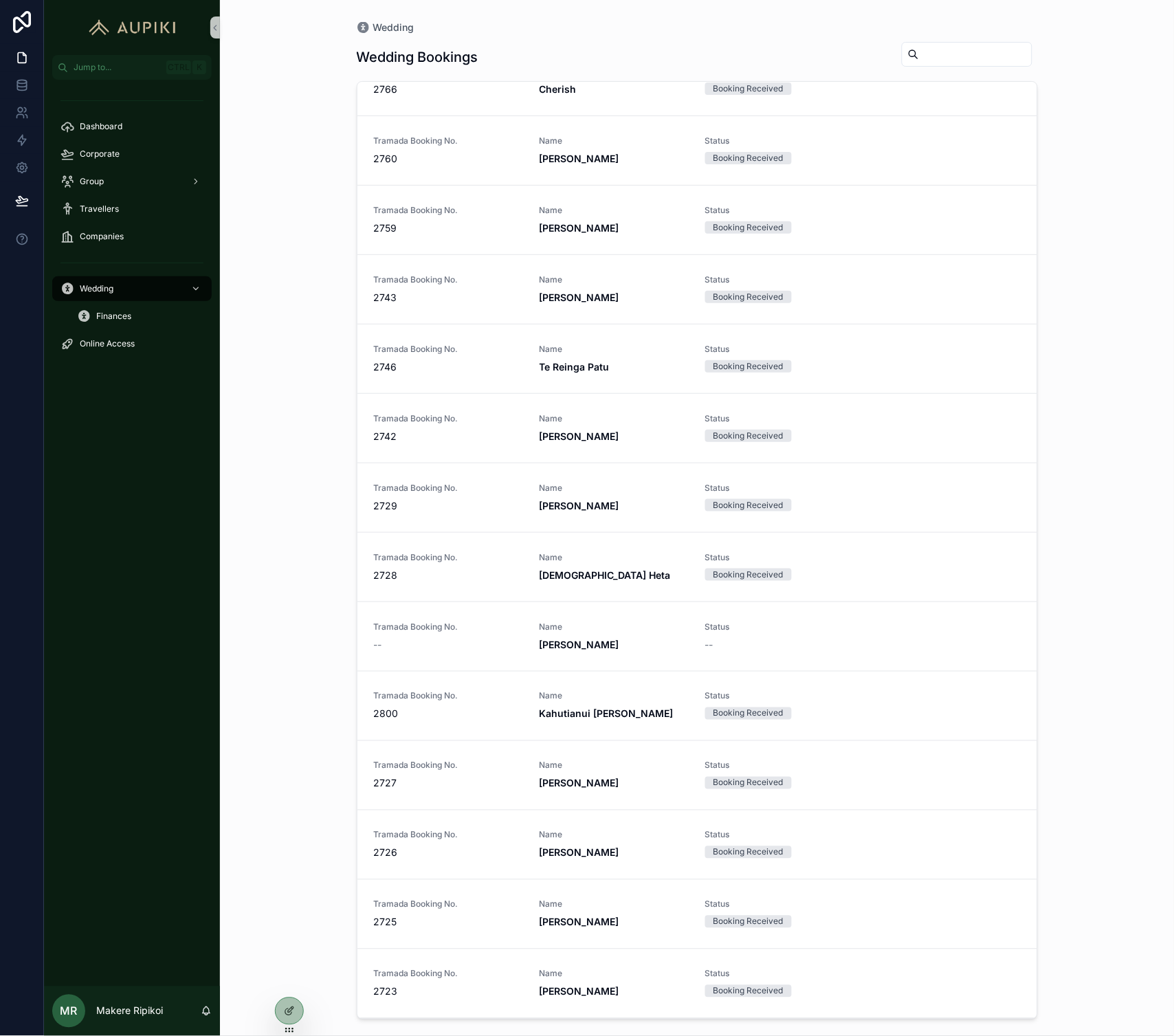
click at [450, 761] on div "Tramada Booking No. 2727" at bounding box center [449, 776] width 149 height 30
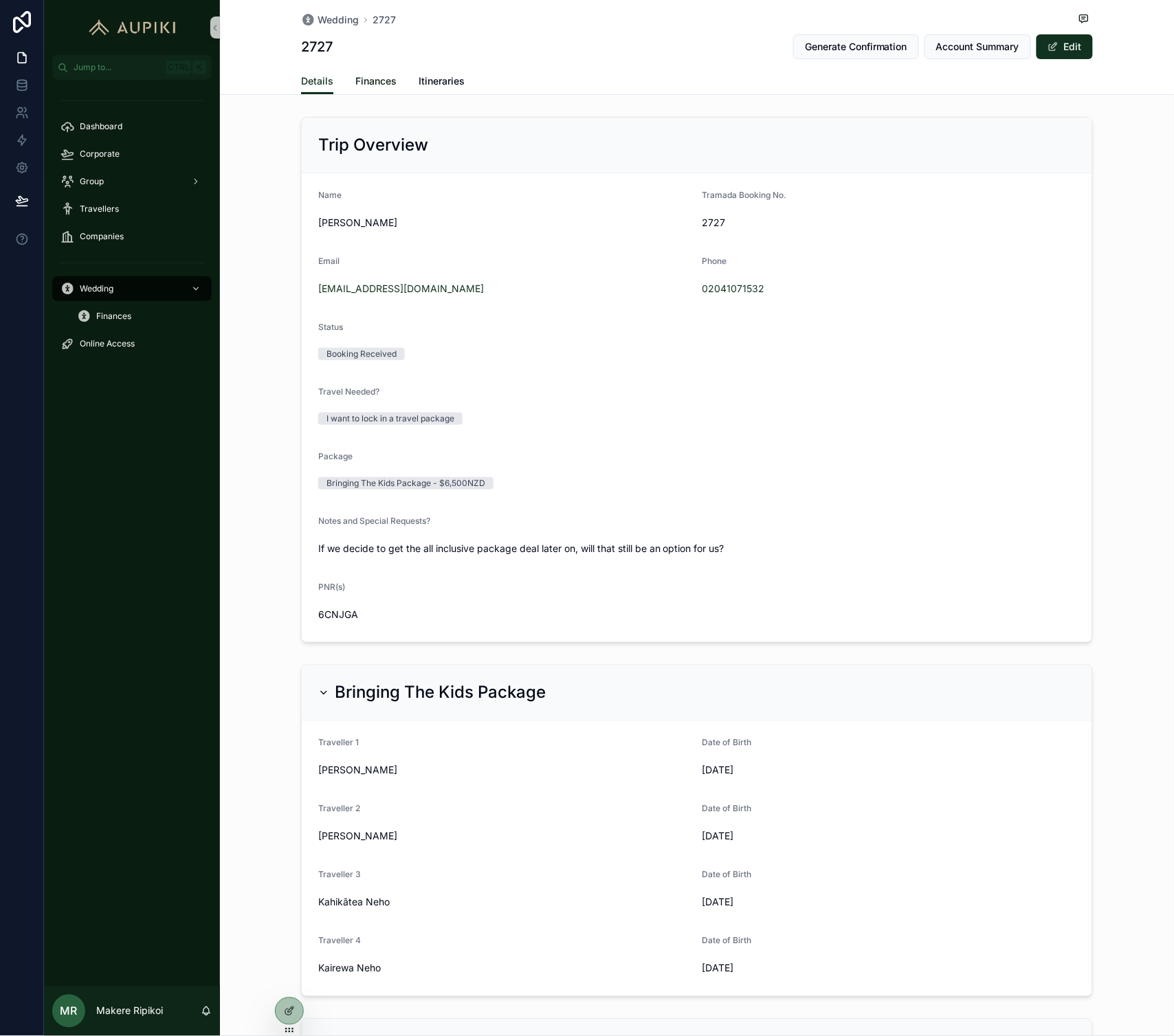
click at [369, 83] on span "Finances" at bounding box center [376, 81] width 42 height 14
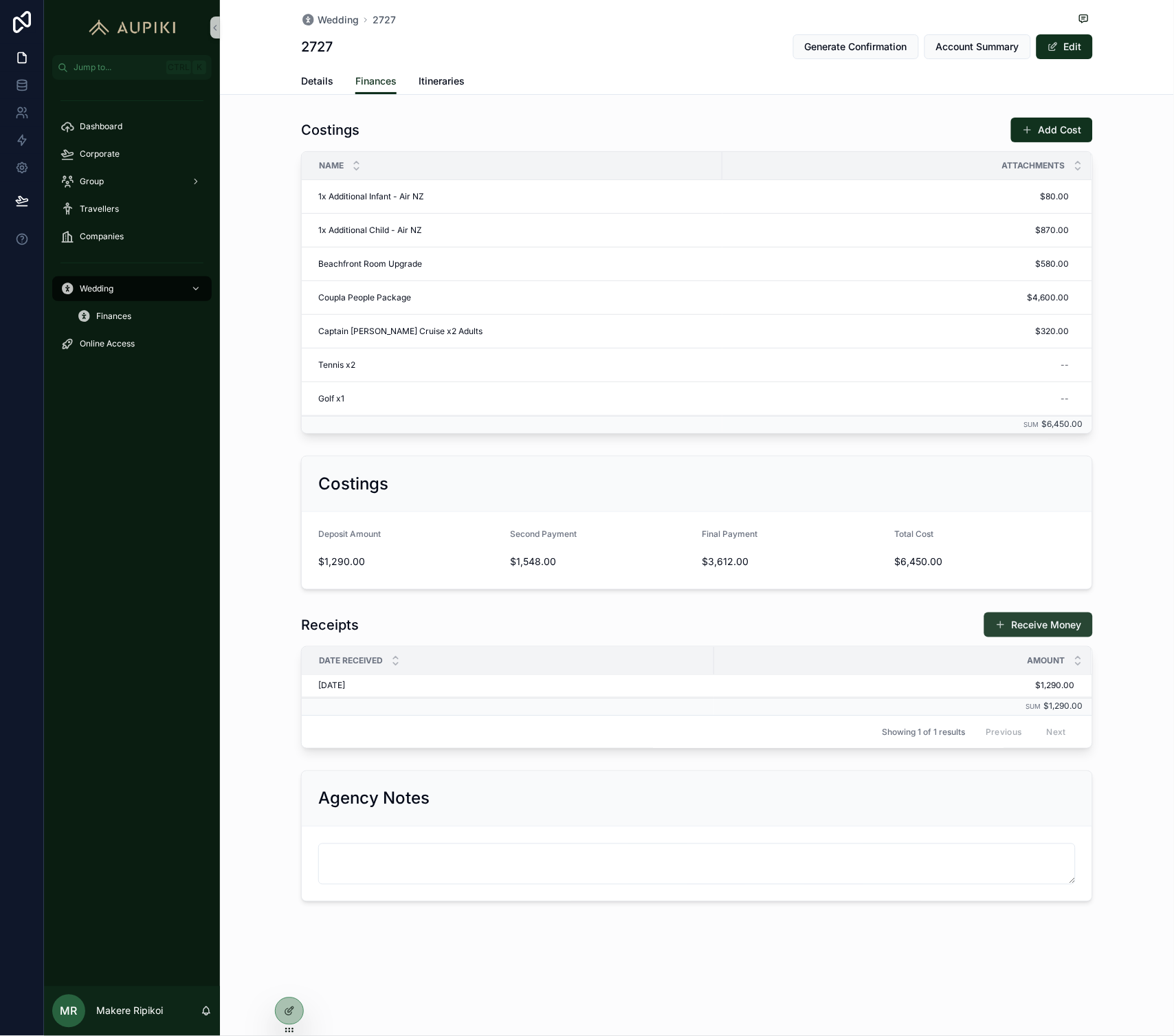
click at [1052, 636] on button "Receive Money" at bounding box center [1038, 625] width 108 height 25
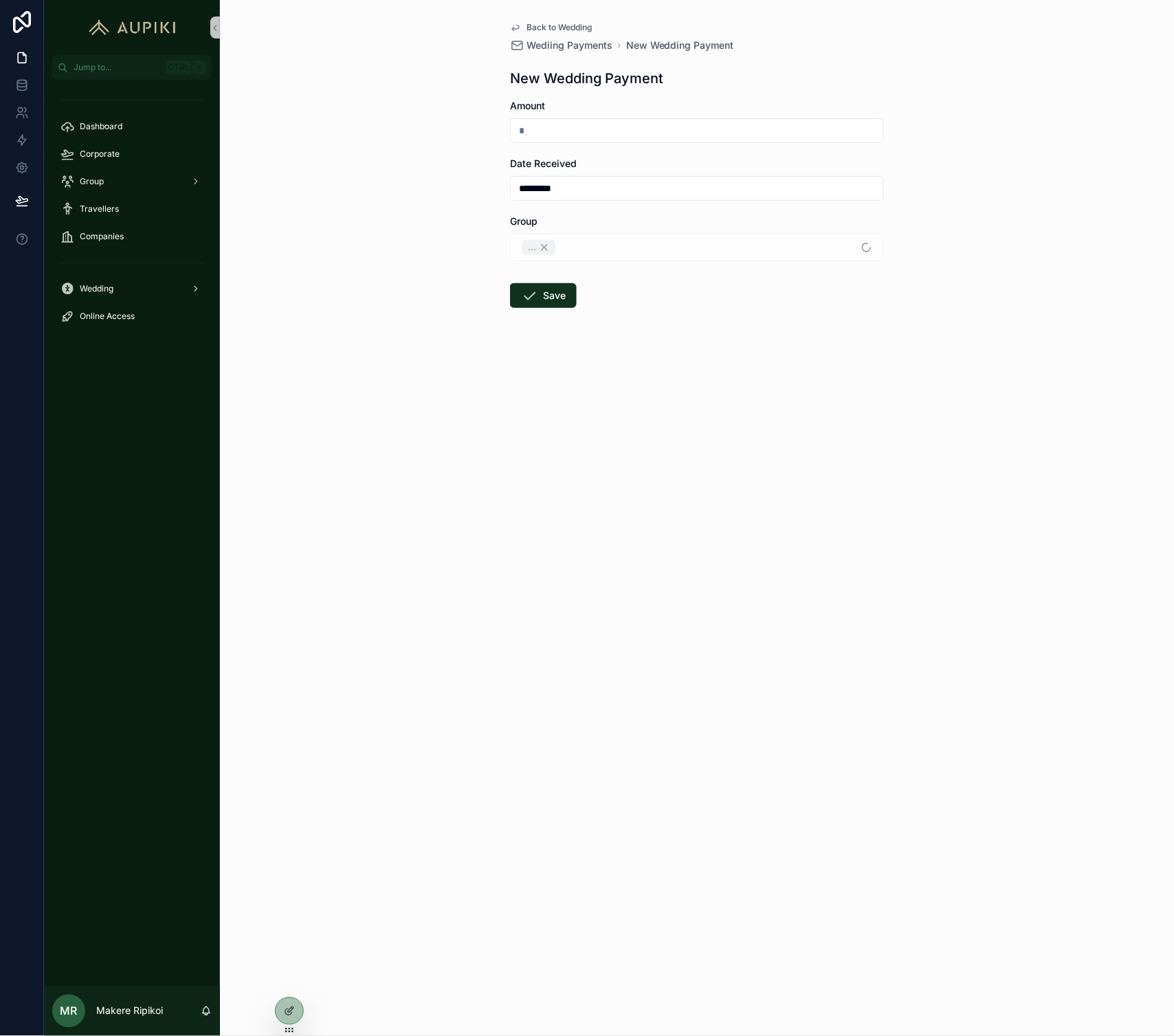
click at [600, 112] on div "Amount" at bounding box center [697, 106] width 374 height 14
click at [600, 143] on form "Amount Date Received ********* Group ... Save" at bounding box center [697, 247] width 374 height 297
click at [602, 134] on input "scrollable content" at bounding box center [696, 130] width 372 height 19
type input "*********"
drag, startPoint x: 593, startPoint y: 196, endPoint x: 25, endPoint y: 278, distance: 573.9
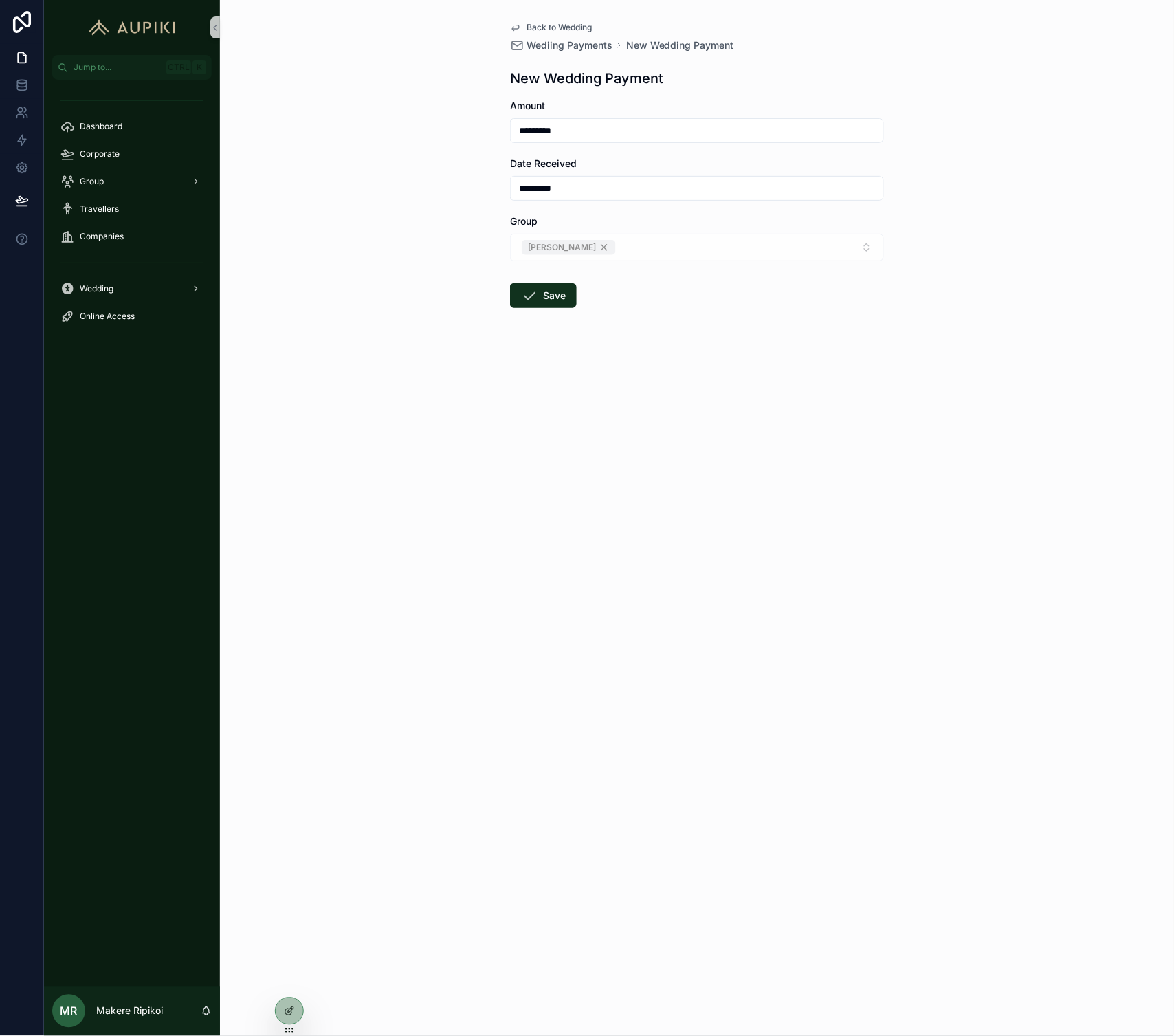
click at [140, 263] on div "Jump to... Ctrl K Dashboard Corporate Group Travellers Companies Wedding Online…" at bounding box center [609, 518] width 1130 height 1036
type input "**********"
click at [396, 641] on div "**********" at bounding box center [697, 518] width 954 height 1036
click at [539, 300] on button "Save" at bounding box center [543, 295] width 67 height 25
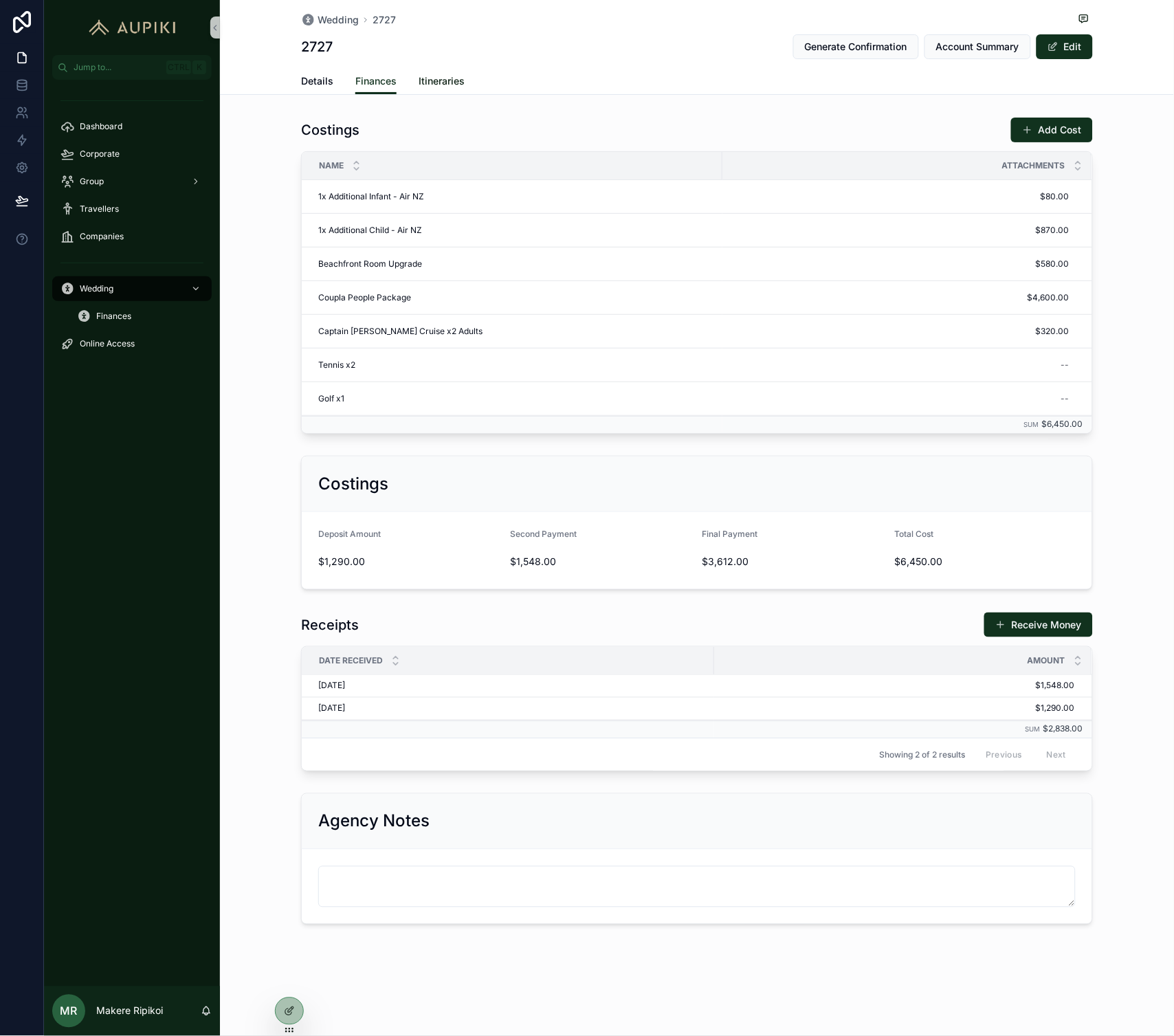
click at [432, 88] on link "Itineraries" at bounding box center [442, 82] width 46 height 28
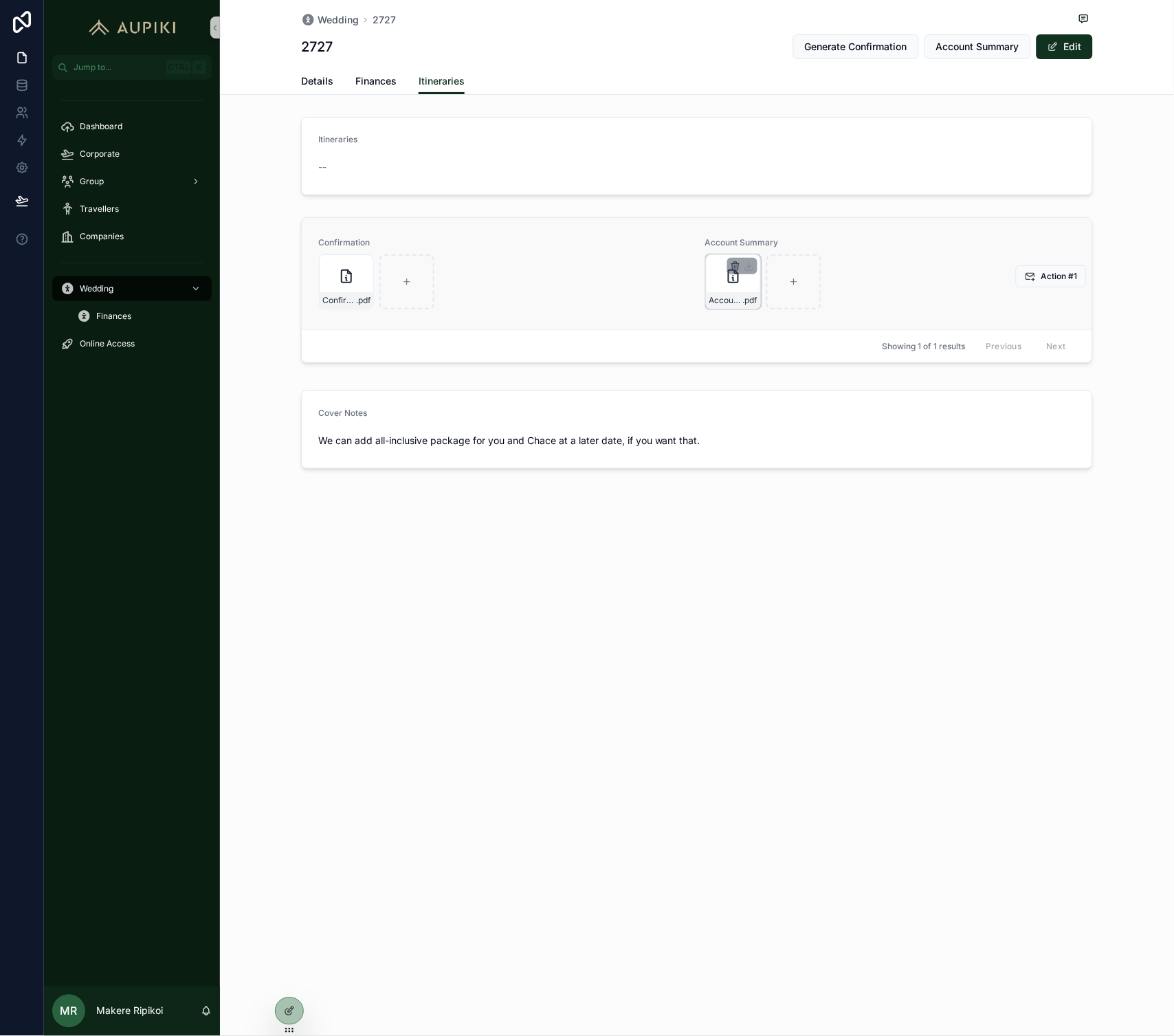
click at [736, 265] on icon "scrollable content" at bounding box center [736, 266] width 0 height 3
click at [768, 246] on icon "scrollable content" at bounding box center [764, 240] width 11 height 11
click at [953, 48] on span "Account Summary" at bounding box center [978, 47] width 83 height 14
click at [954, 47] on span "Account Summary" at bounding box center [978, 47] width 83 height 14
click at [952, 50] on span "Account Summary" at bounding box center [978, 47] width 83 height 14
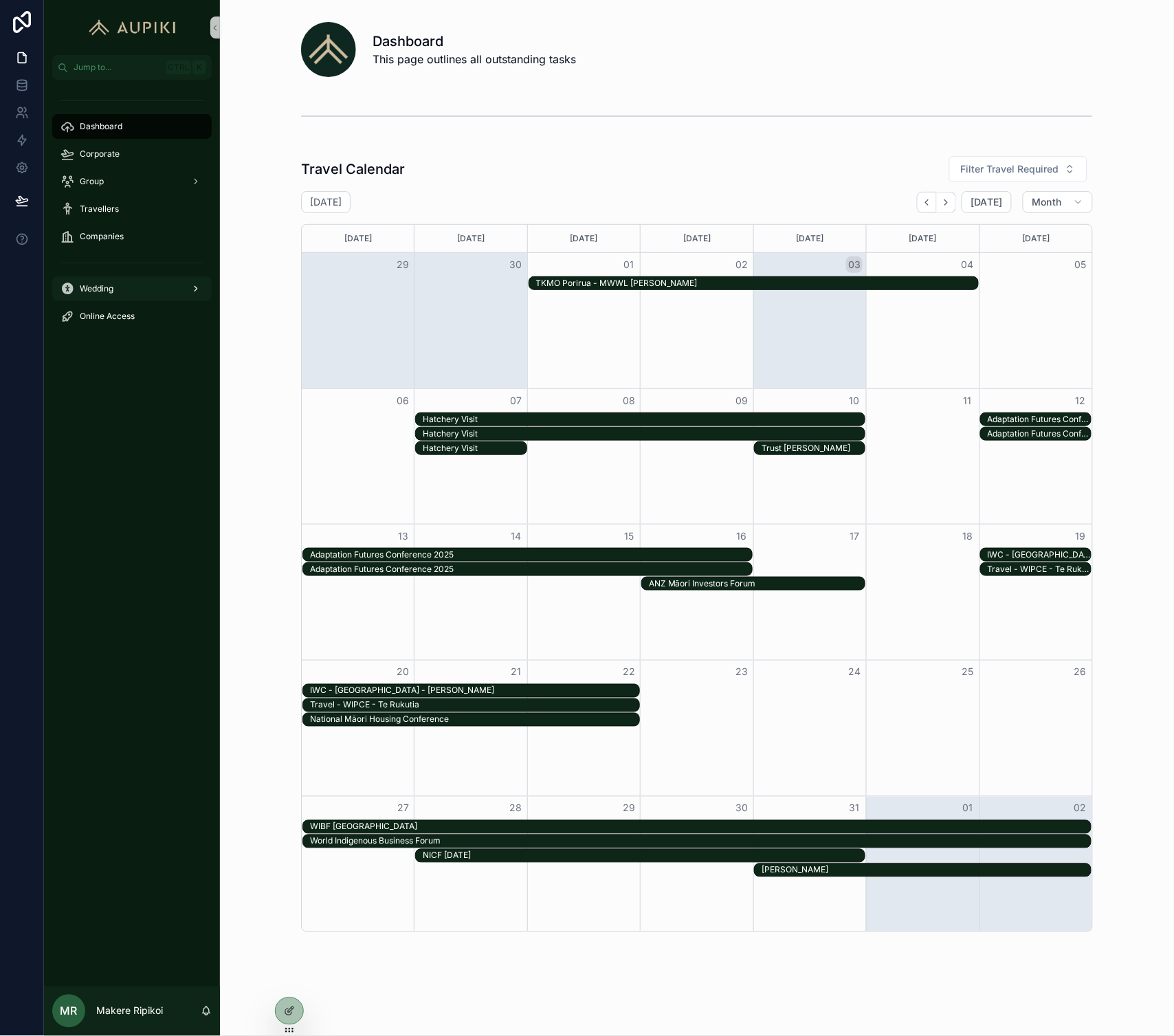
click at [119, 296] on div "Wedding" at bounding box center [132, 289] width 143 height 22
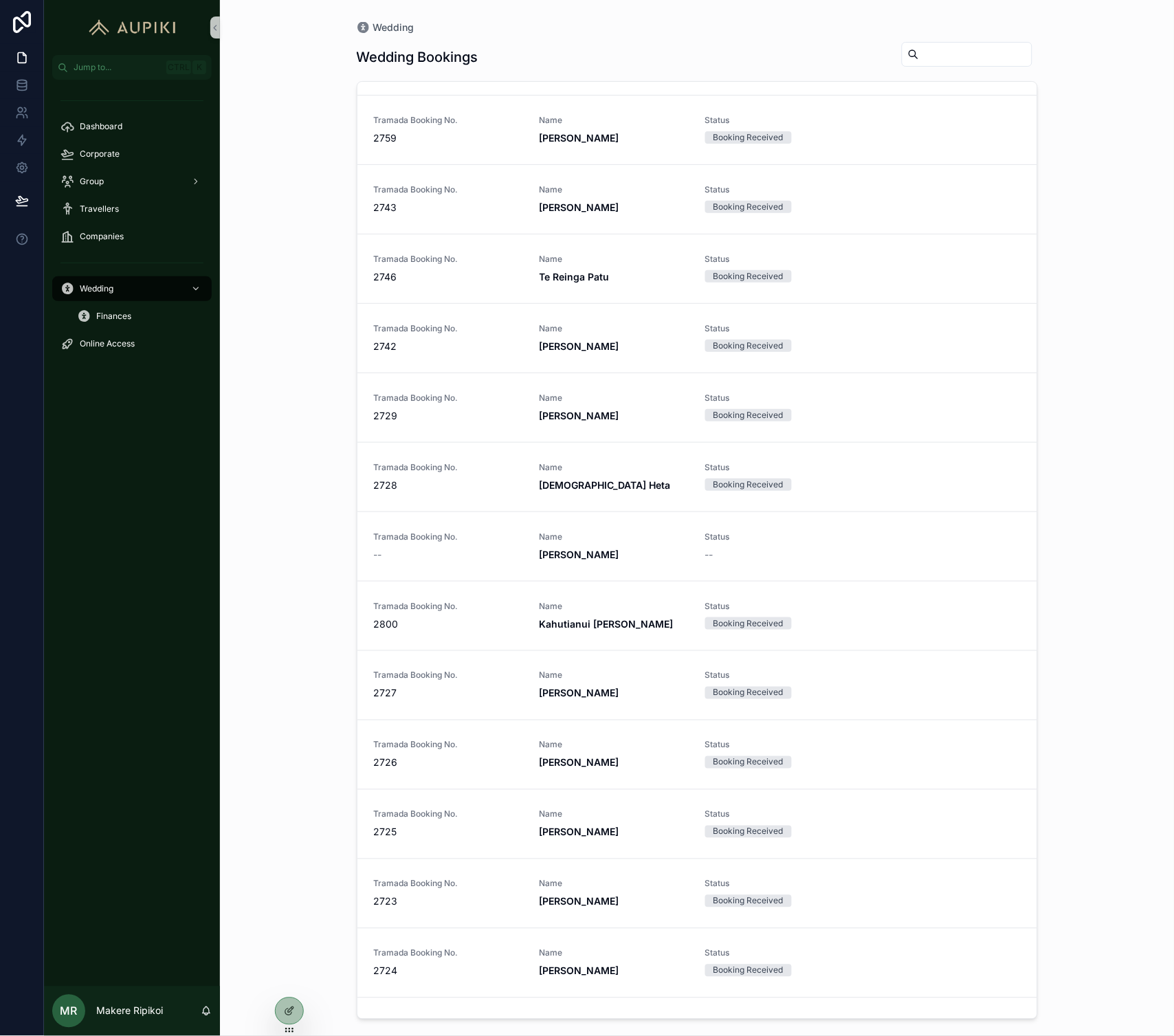
scroll to position [1744, 0]
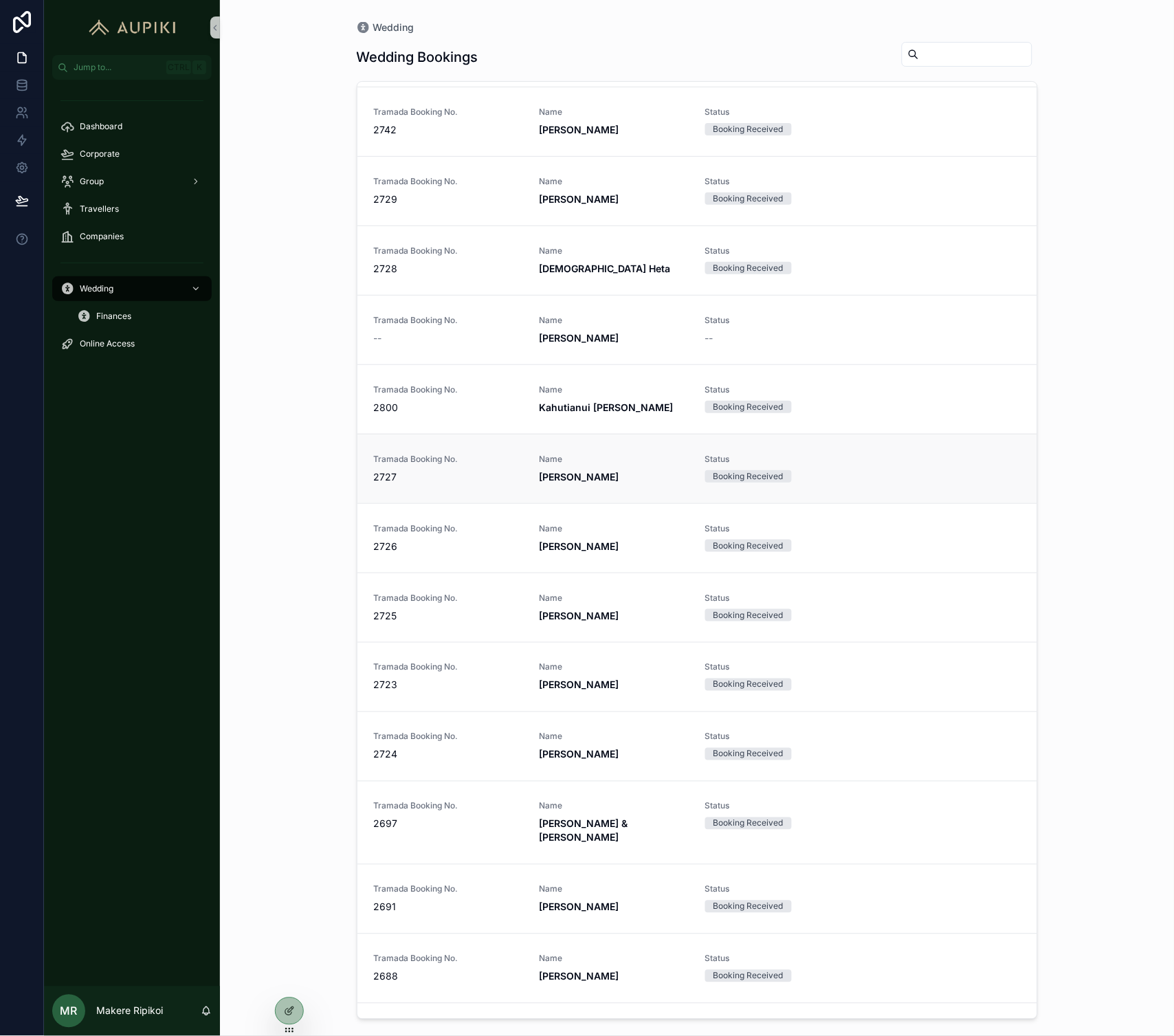
click at [480, 480] on link "Tramada Booking No. 2727 Name [PERSON_NAME] Status Booking Received" at bounding box center [697, 469] width 680 height 70
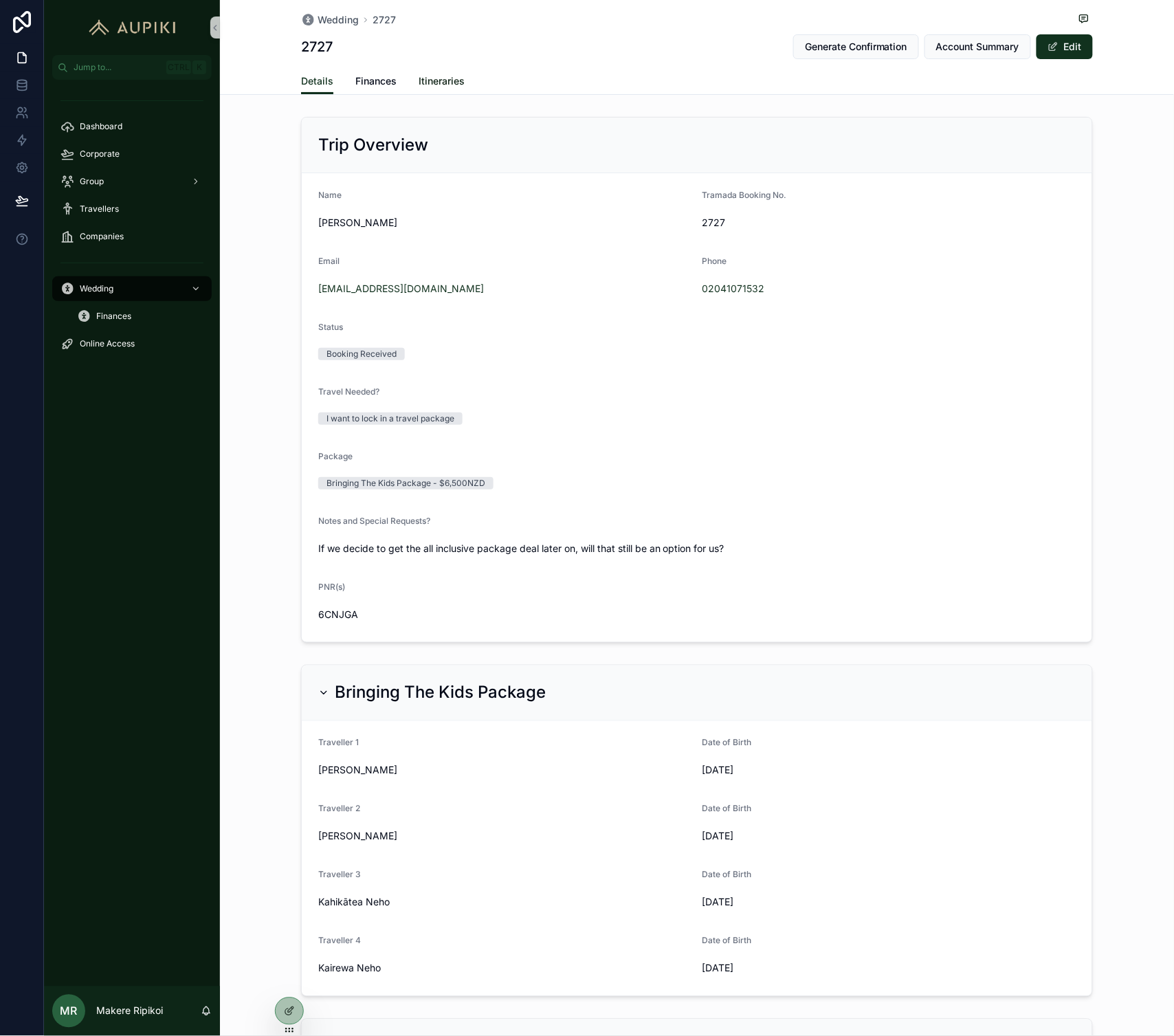
click at [445, 75] on span "Itineraries" at bounding box center [442, 81] width 46 height 14
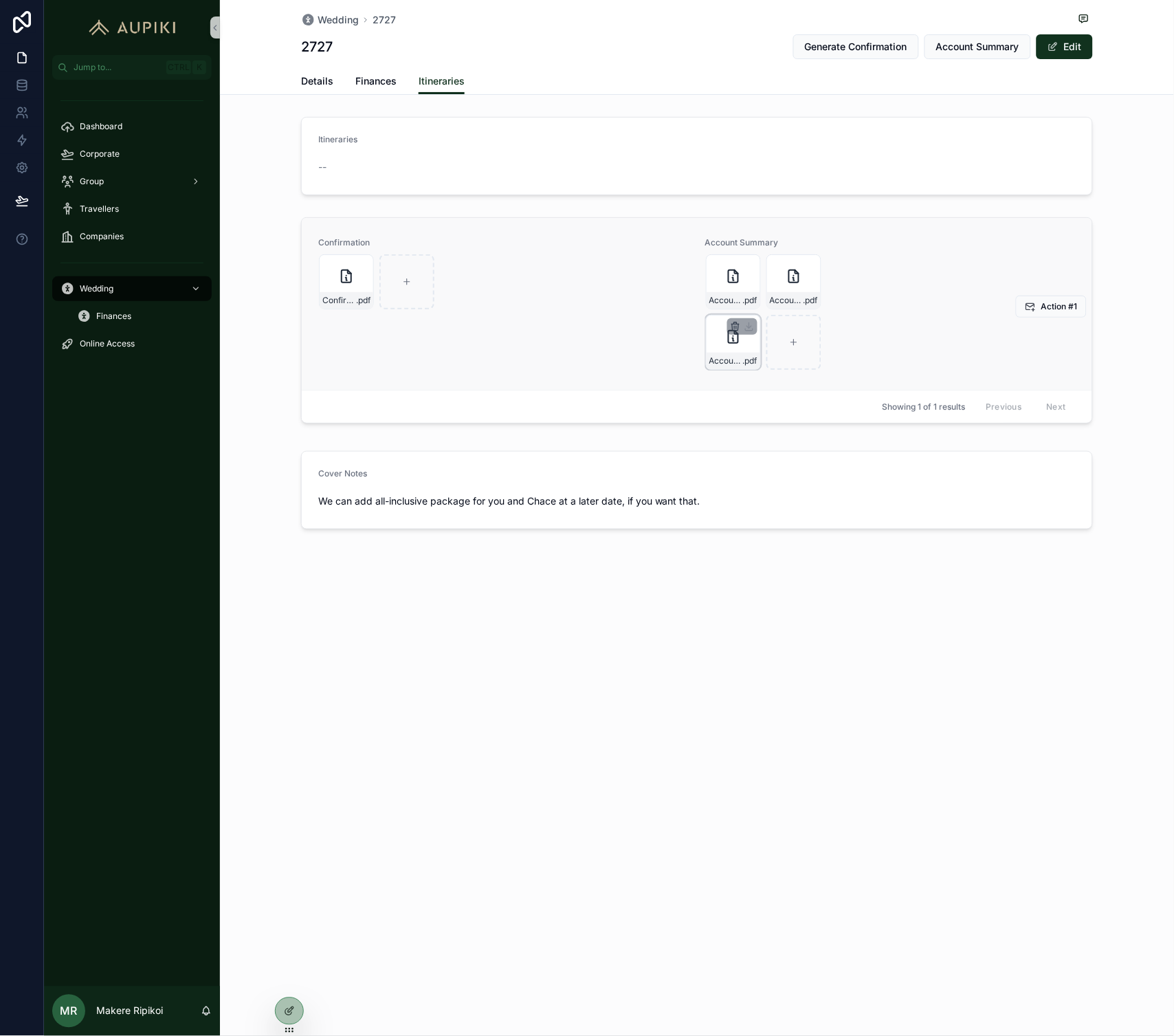
click at [734, 324] on icon "scrollable content" at bounding box center [735, 324] width 3 height 2
click at [764, 303] on icon "scrollable content" at bounding box center [764, 302] width 0 height 3
click at [736, 259] on div "scrollable content" at bounding box center [742, 266] width 30 height 17
click at [733, 264] on icon "scrollable content" at bounding box center [735, 265] width 11 height 11
click at [732, 267] on icon "scrollable content" at bounding box center [735, 265] width 11 height 11
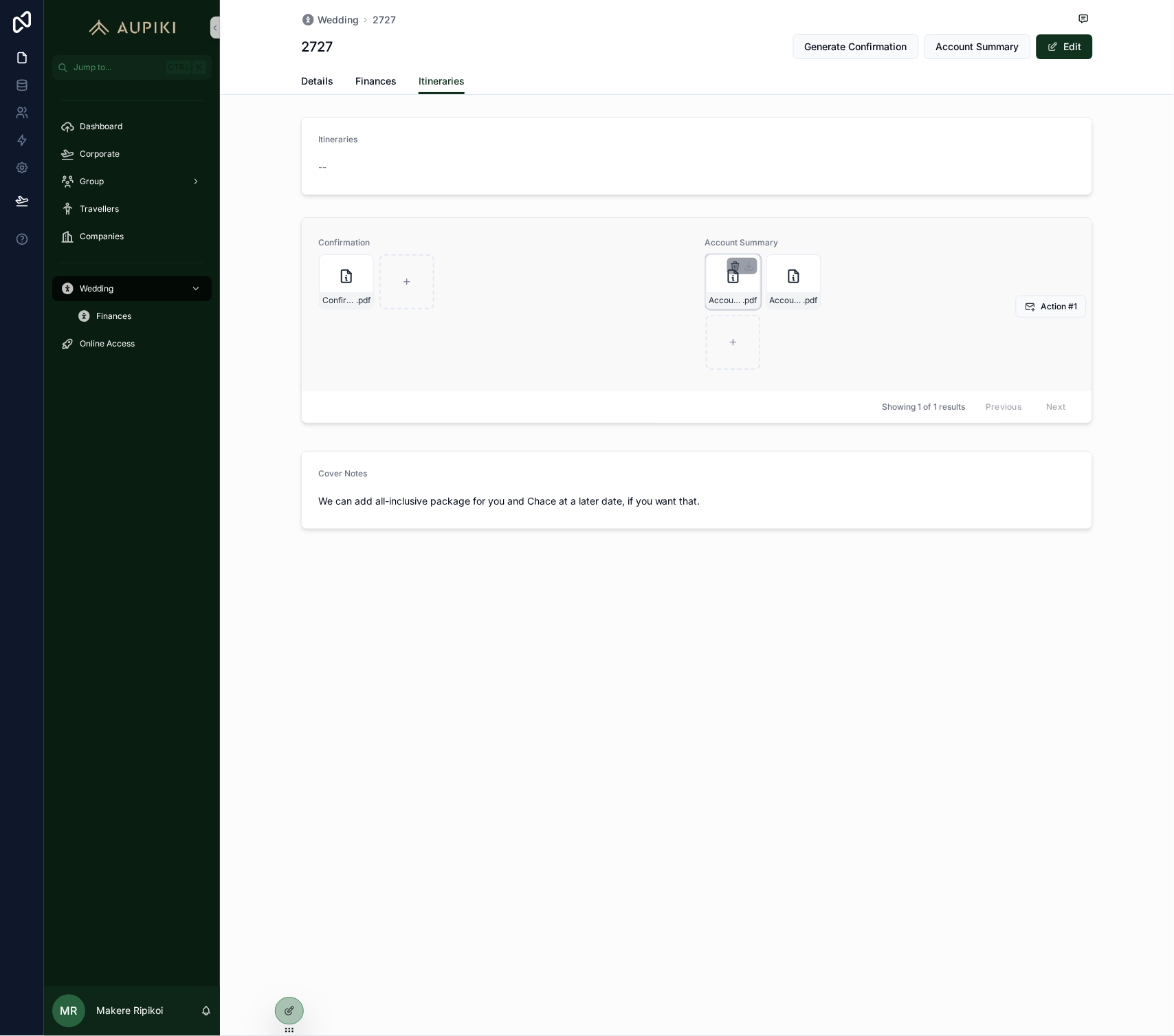
click at [732, 264] on icon "scrollable content" at bounding box center [735, 267] width 6 height 6
click at [761, 243] on icon "scrollable content" at bounding box center [764, 240] width 11 height 11
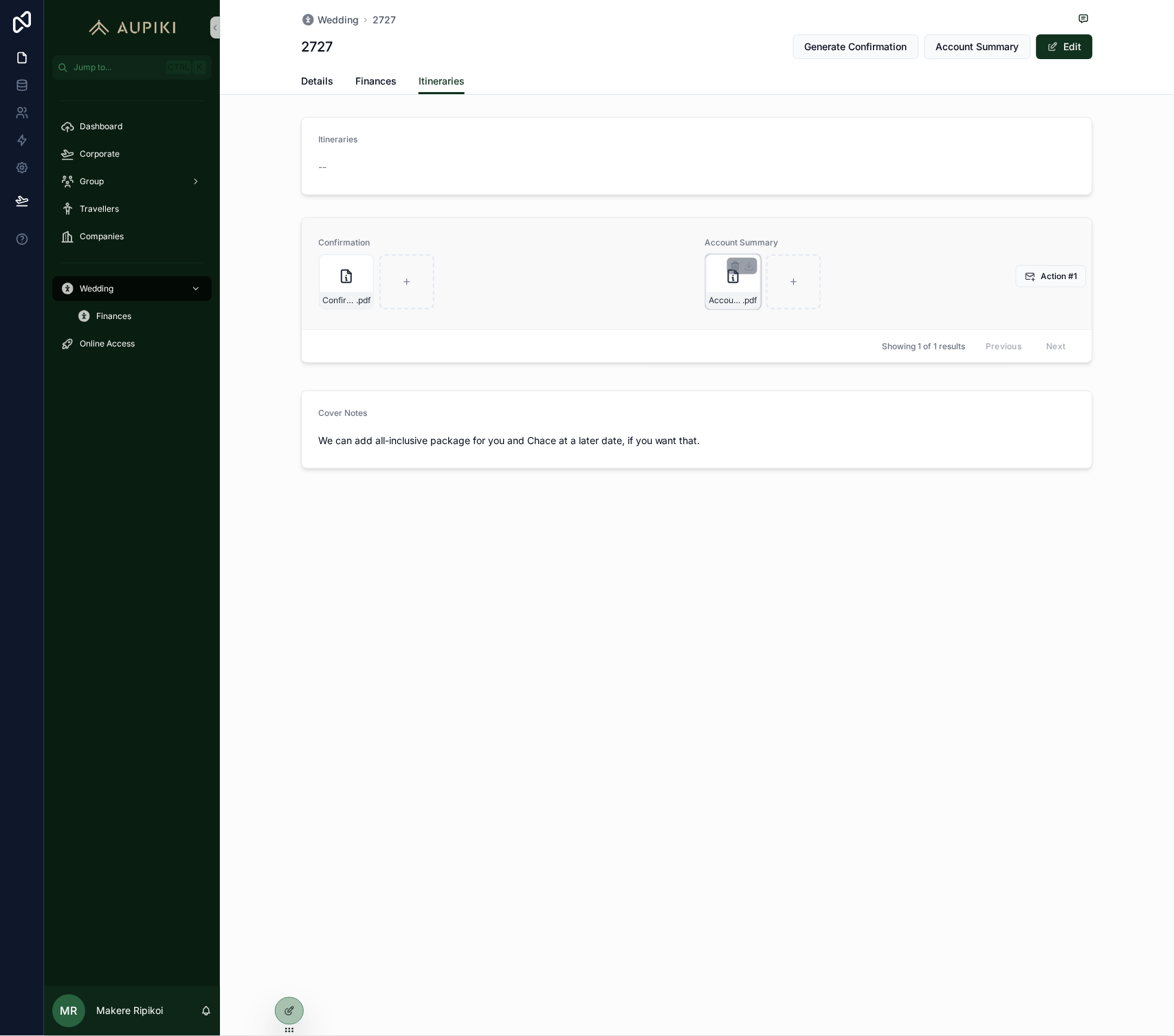
click at [720, 289] on div "Account-Summary---B2727 .pdf" at bounding box center [733, 281] width 55 height 55
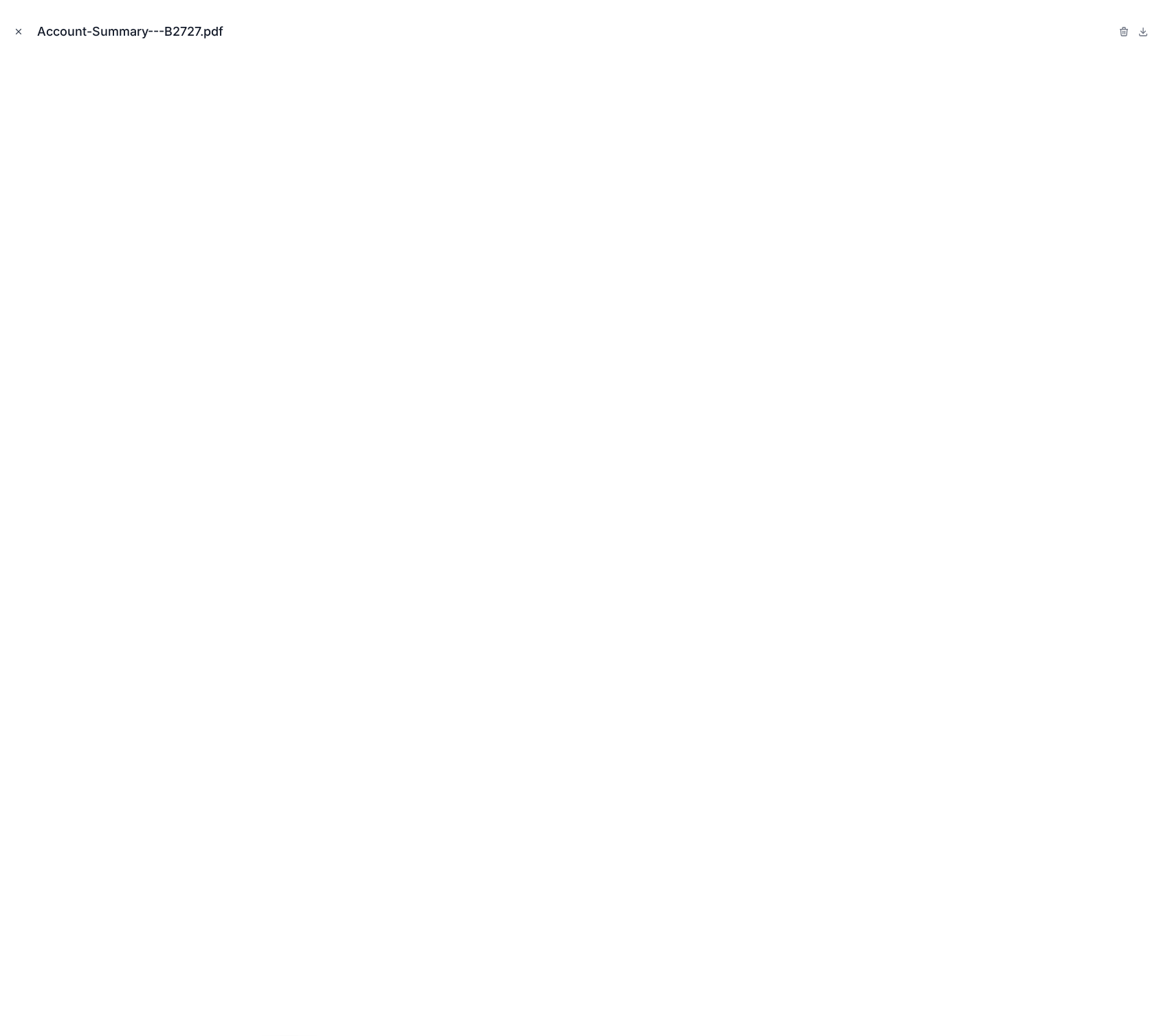
click at [21, 31] on icon "Close modal" at bounding box center [19, 32] width 10 height 10
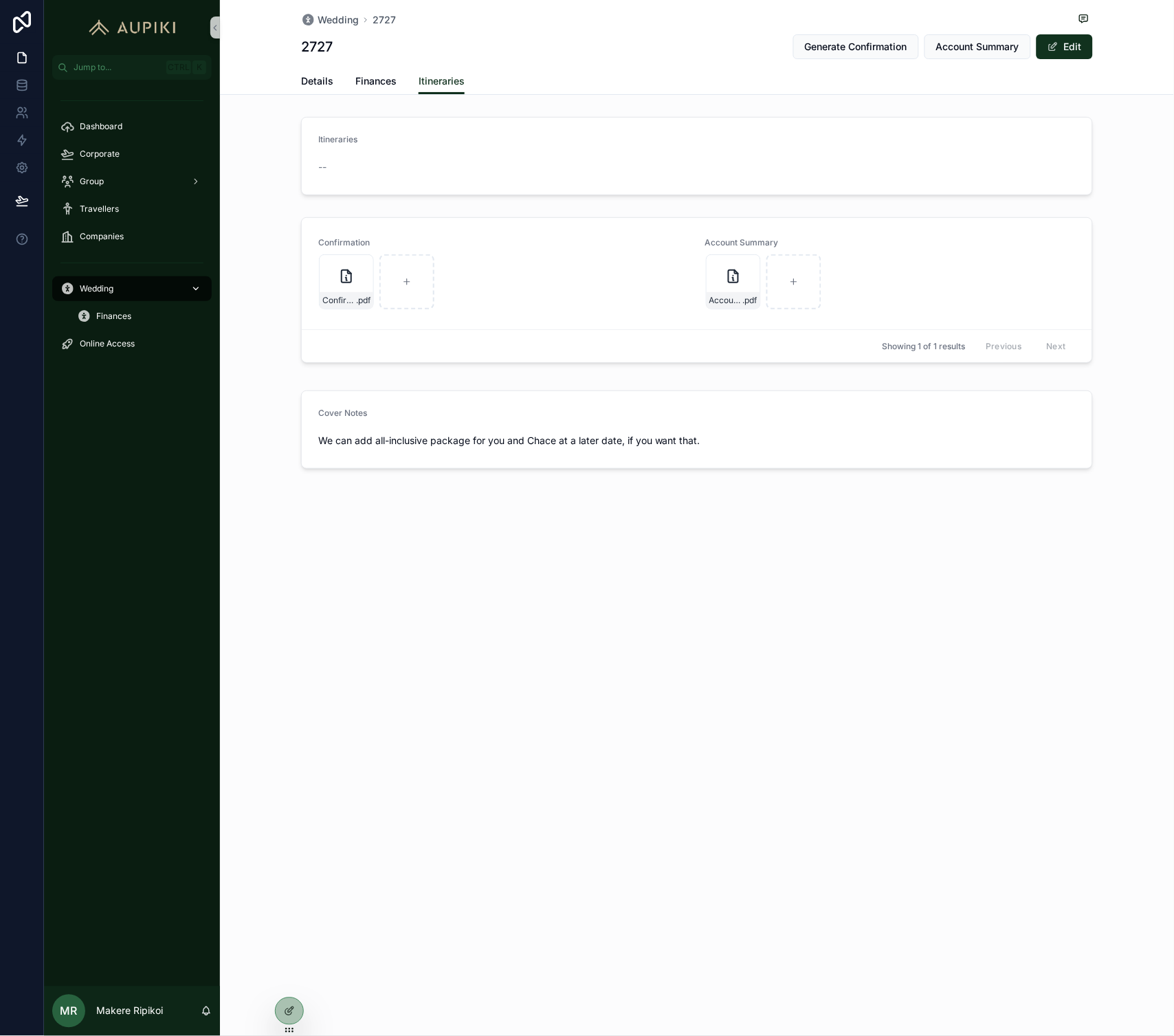
click at [153, 285] on div "Wedding" at bounding box center [132, 289] width 143 height 22
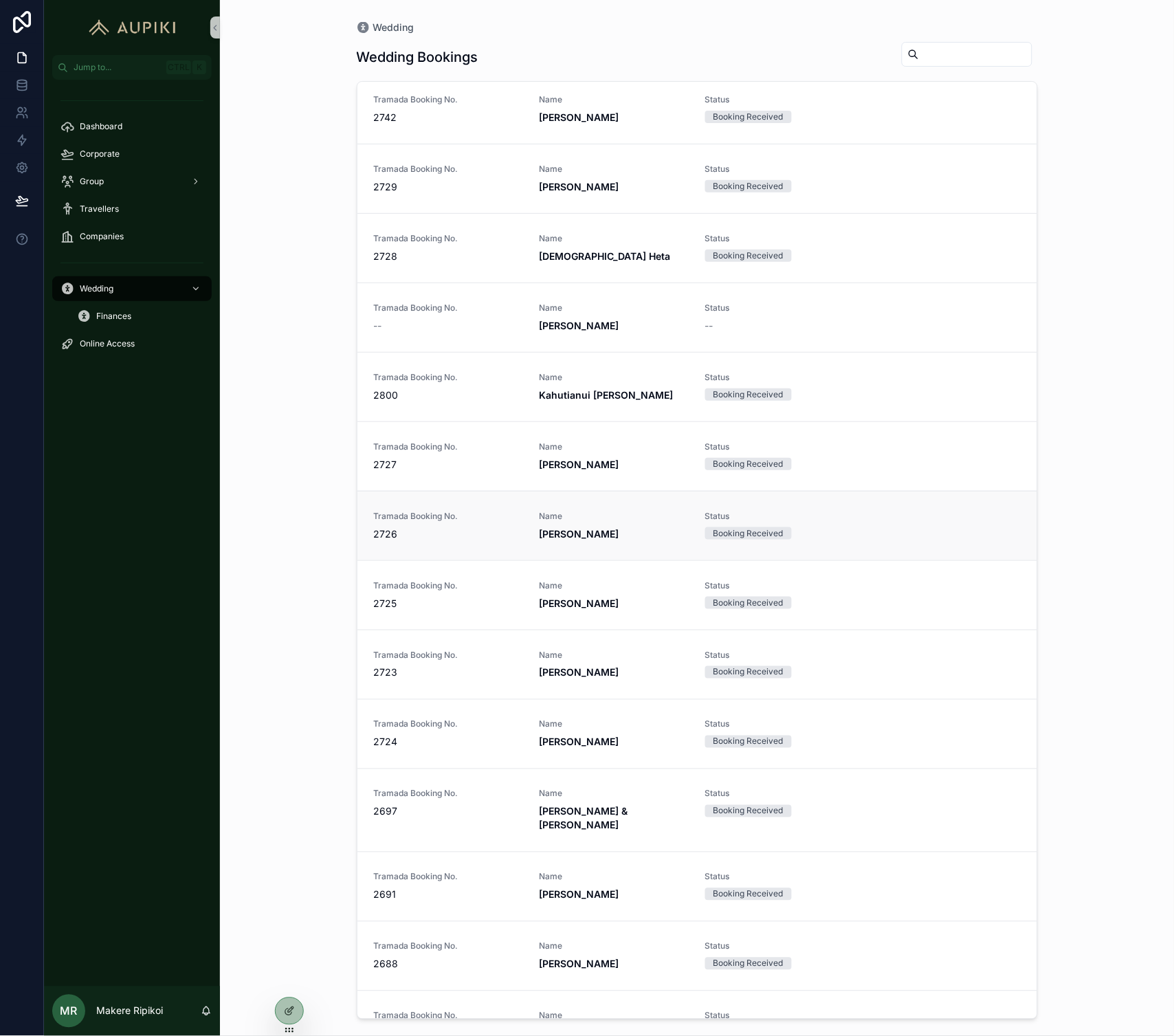
scroll to position [2050, 0]
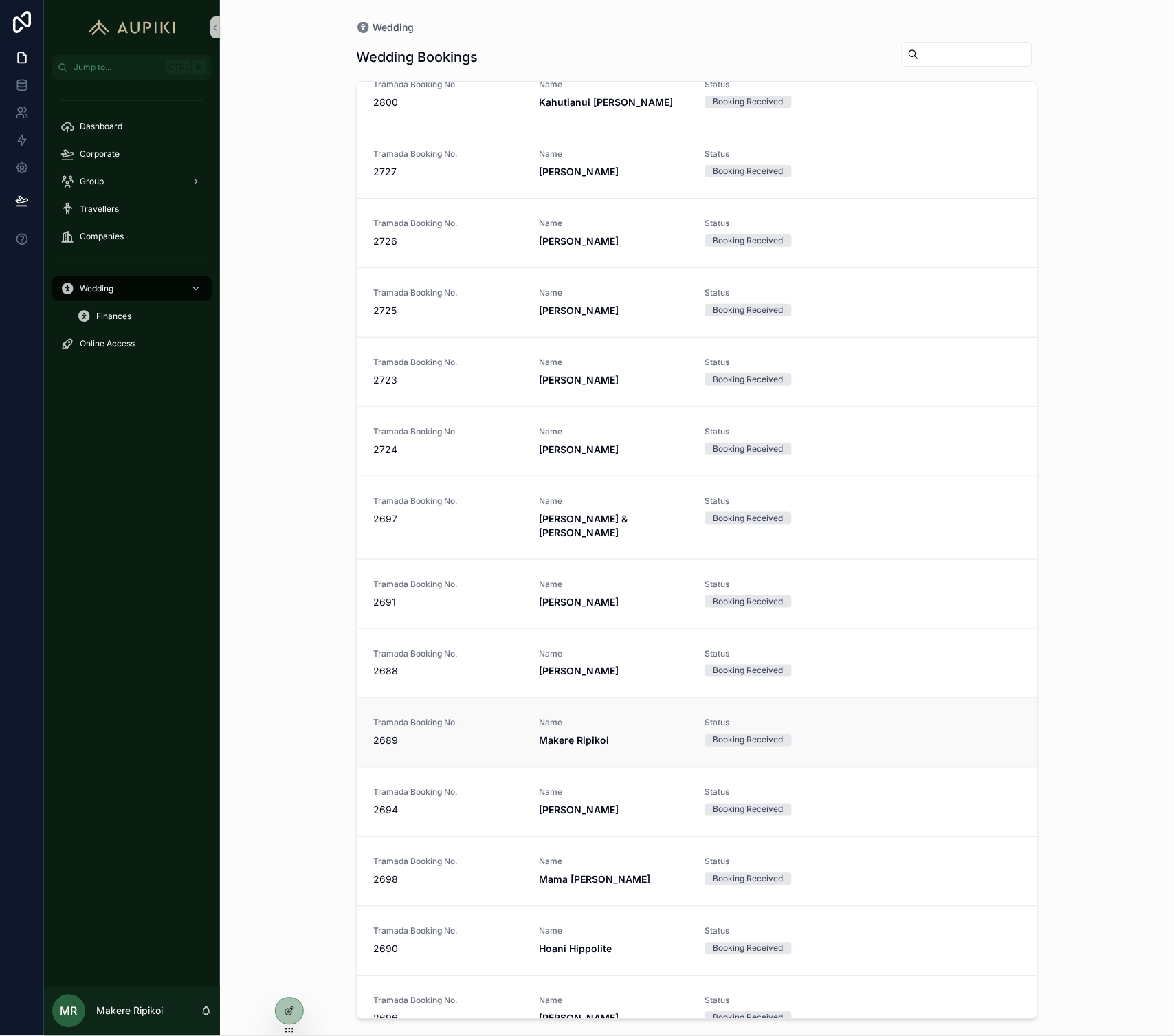
click at [619, 734] on span "Makere Ripikoi" at bounding box center [614, 741] width 149 height 14
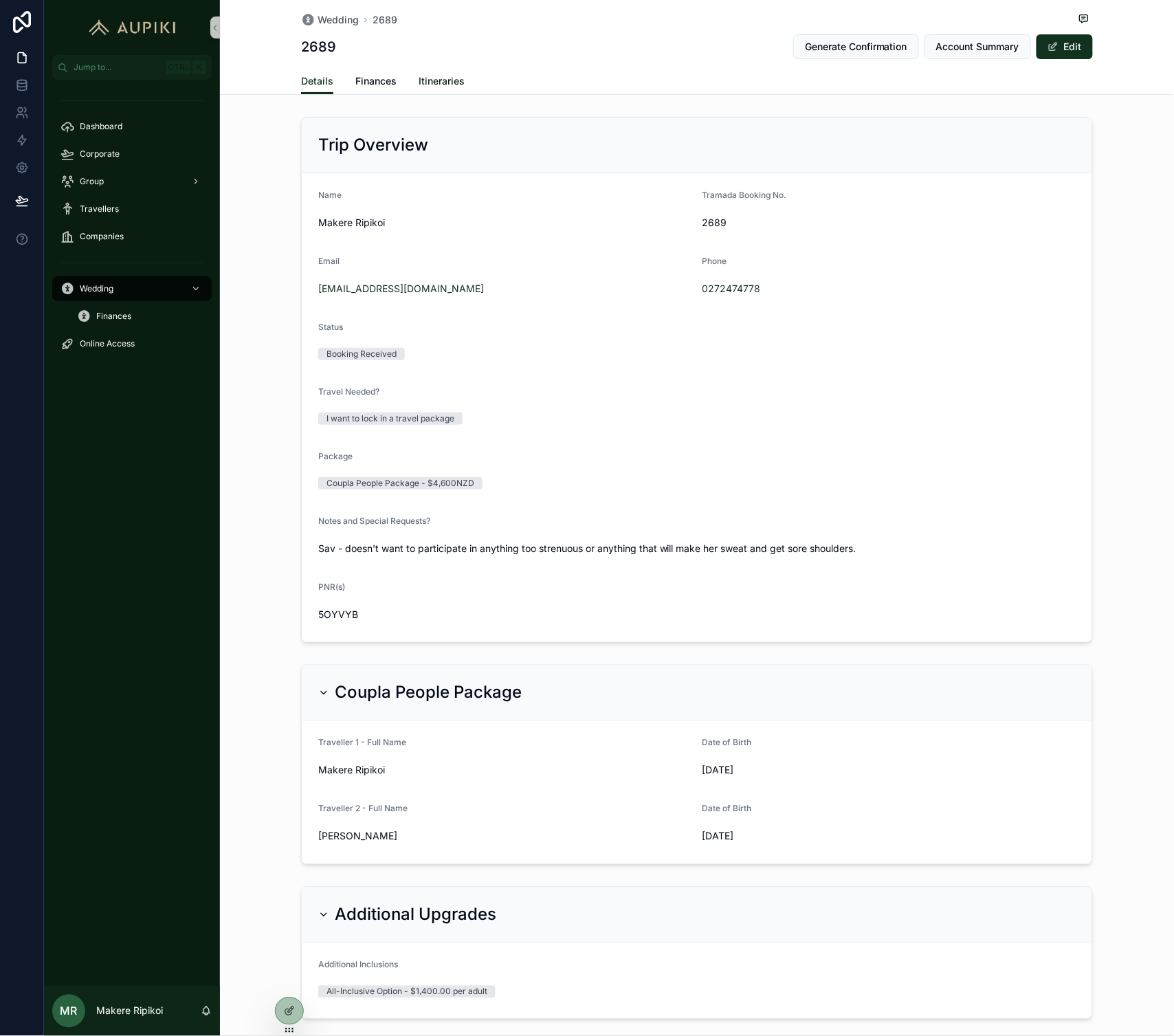
click at [435, 83] on span "Itineraries" at bounding box center [442, 81] width 46 height 14
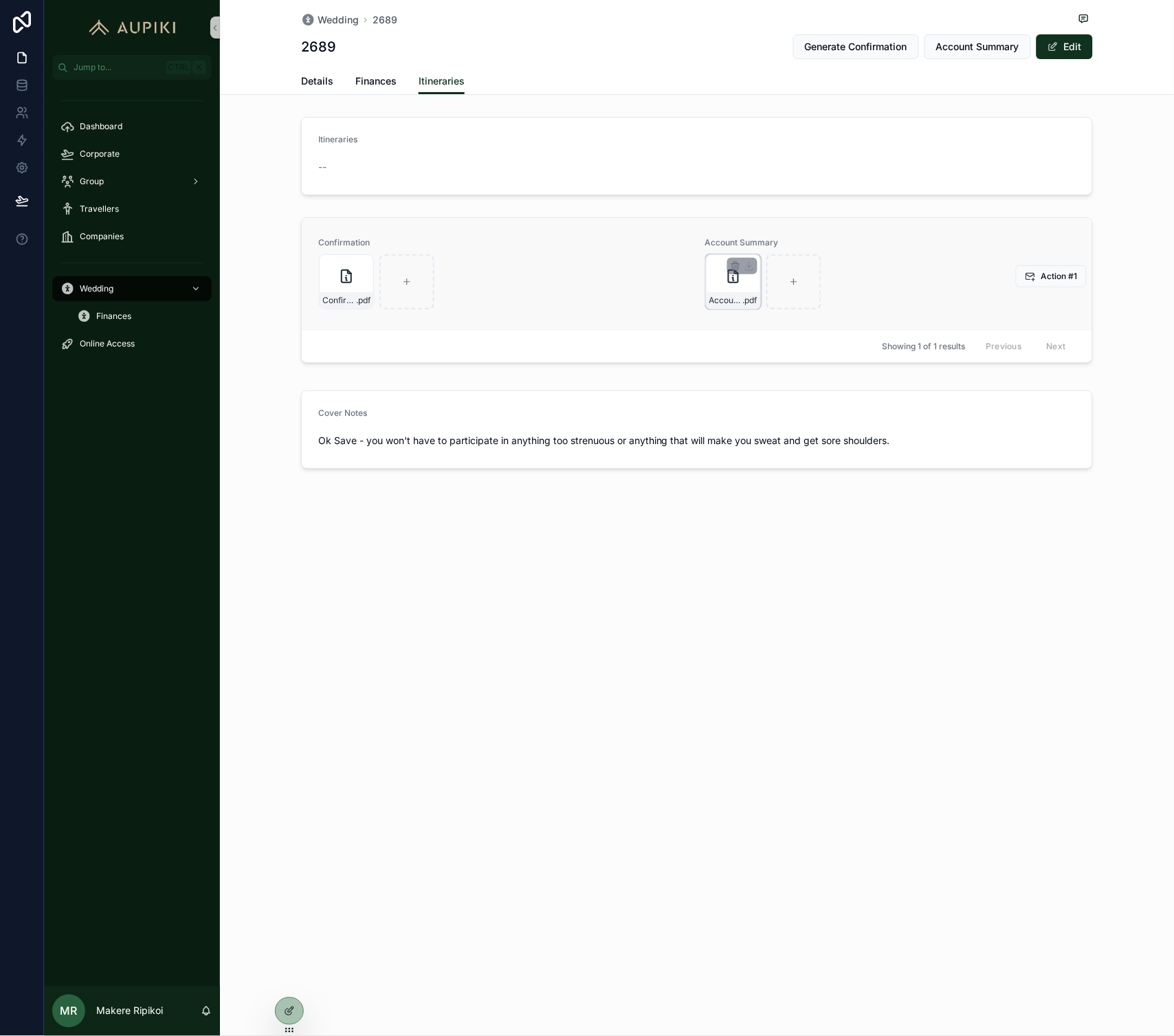
click at [740, 290] on div "Account-Summary---B2689 .pdf" at bounding box center [733, 281] width 55 height 55
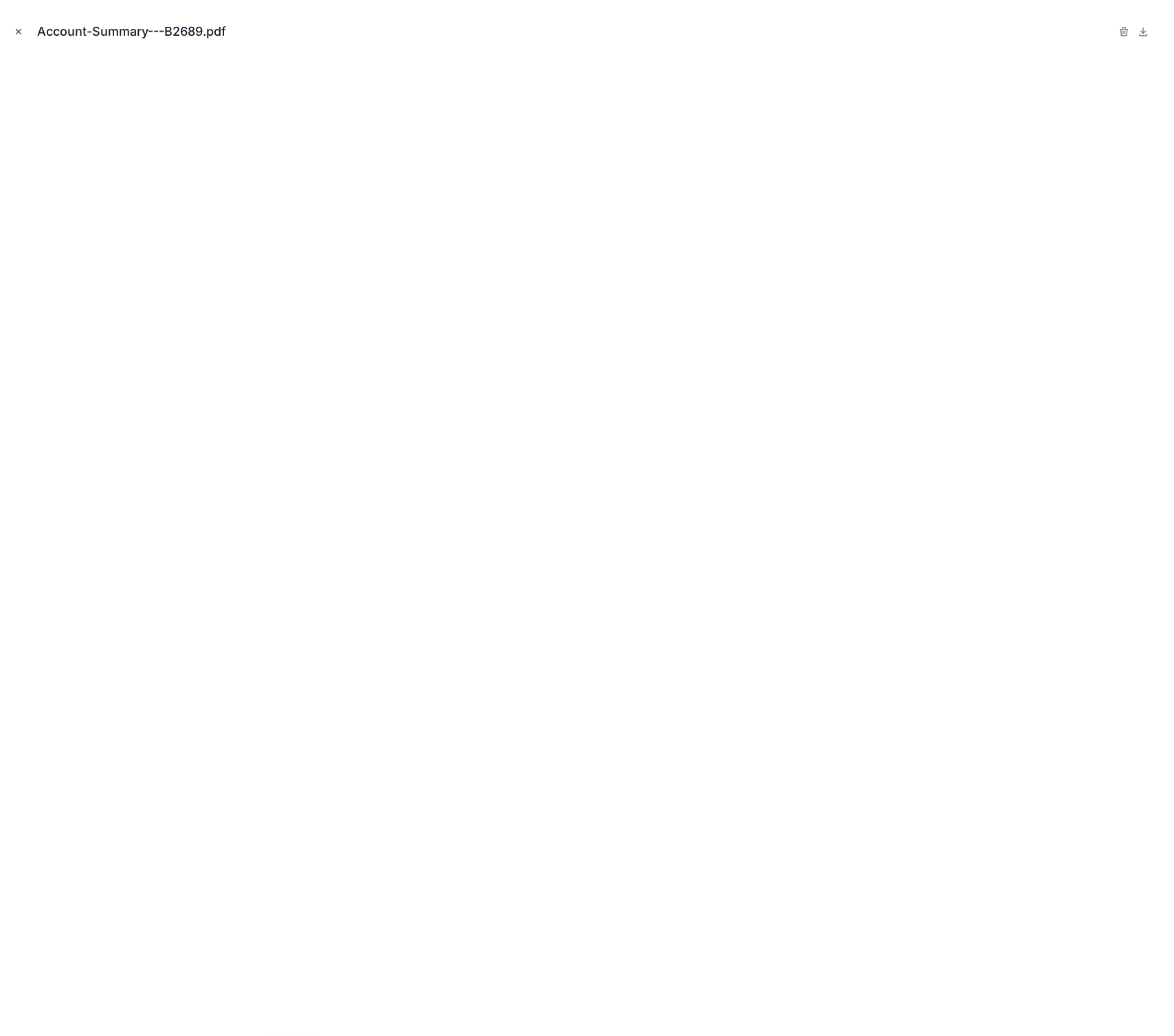
click at [15, 30] on icon "Close modal" at bounding box center [19, 32] width 10 height 10
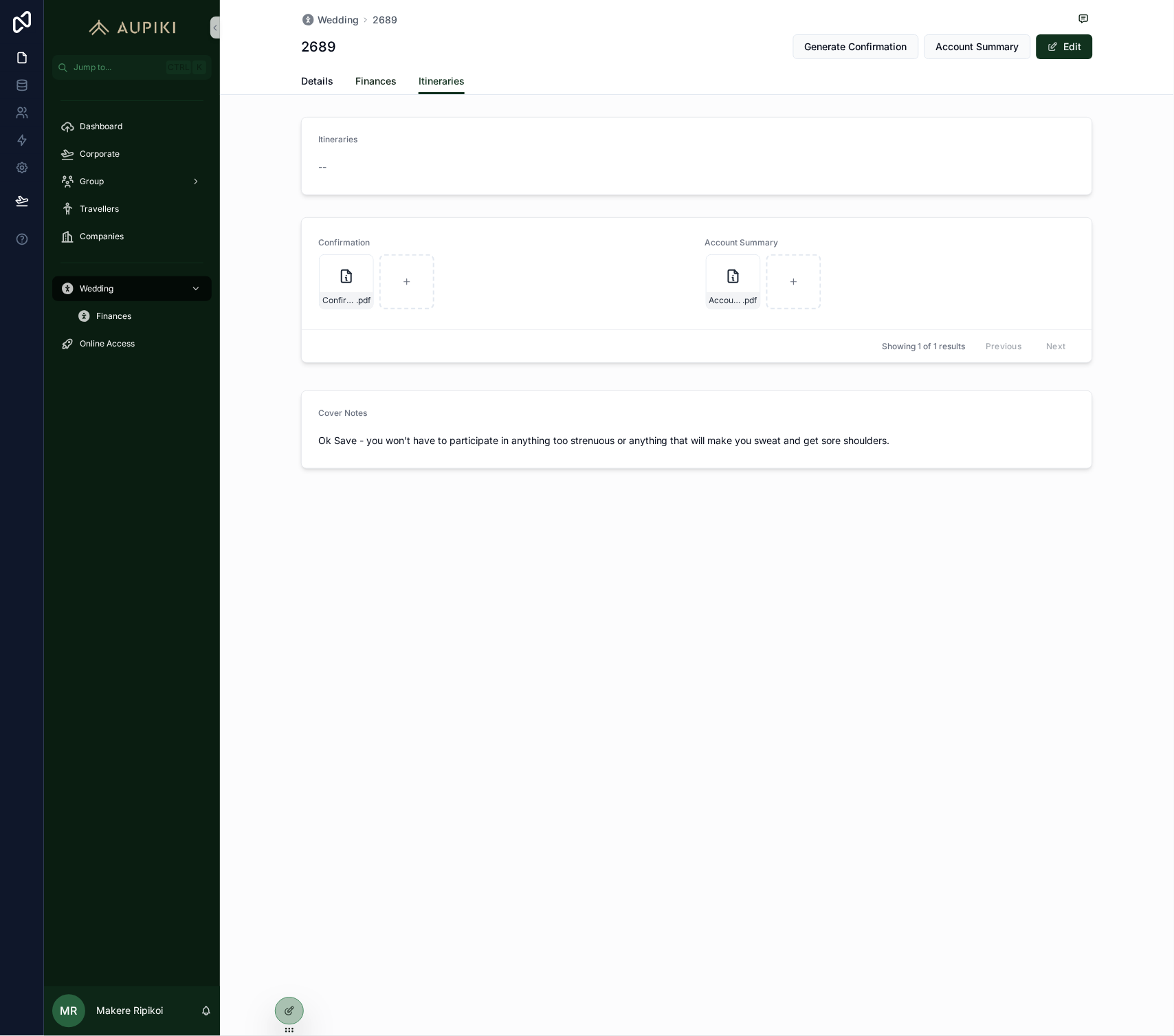
click at [385, 77] on span "Finances" at bounding box center [376, 81] width 42 height 14
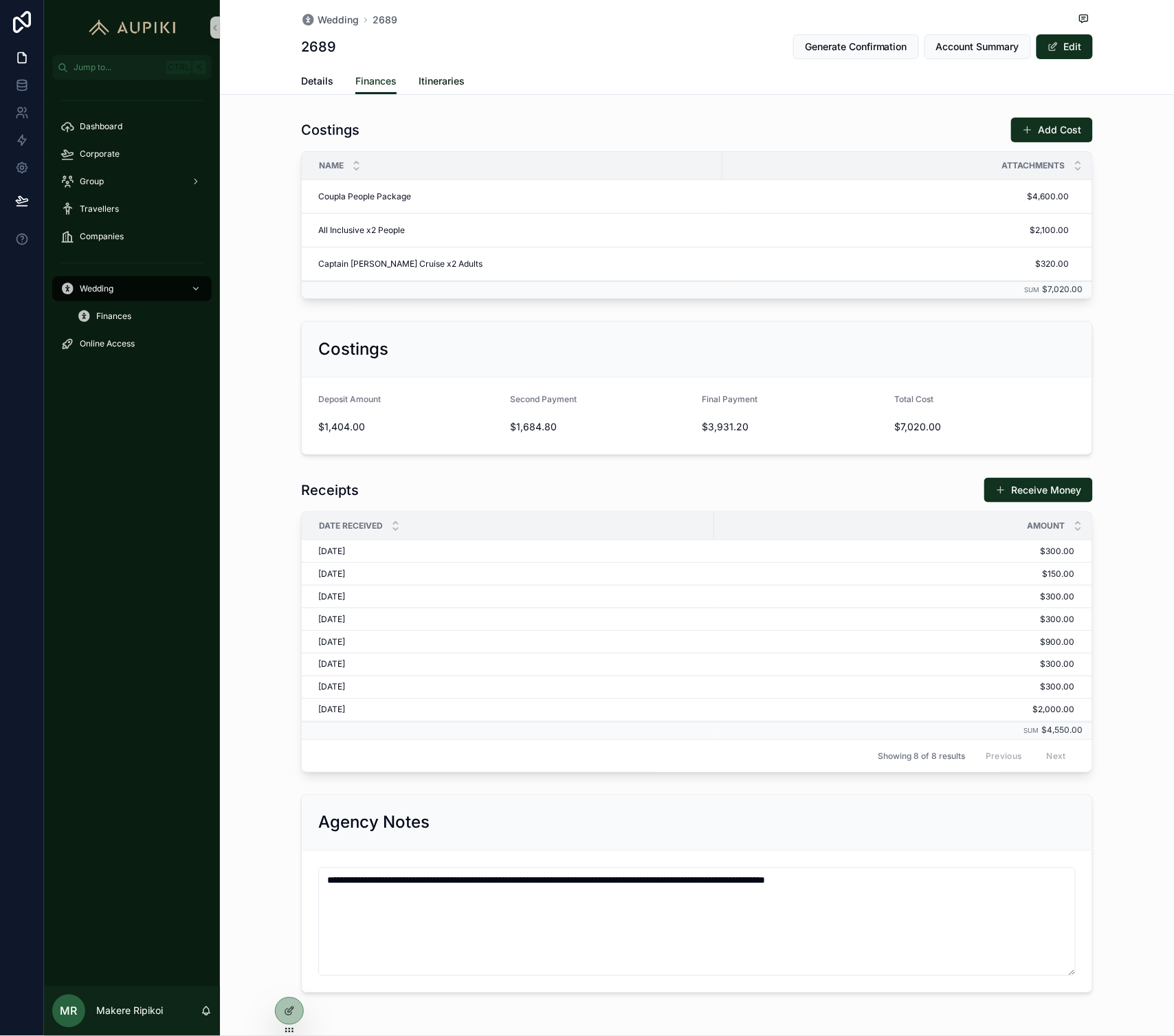
click at [437, 79] on span "Itineraries" at bounding box center [442, 81] width 46 height 14
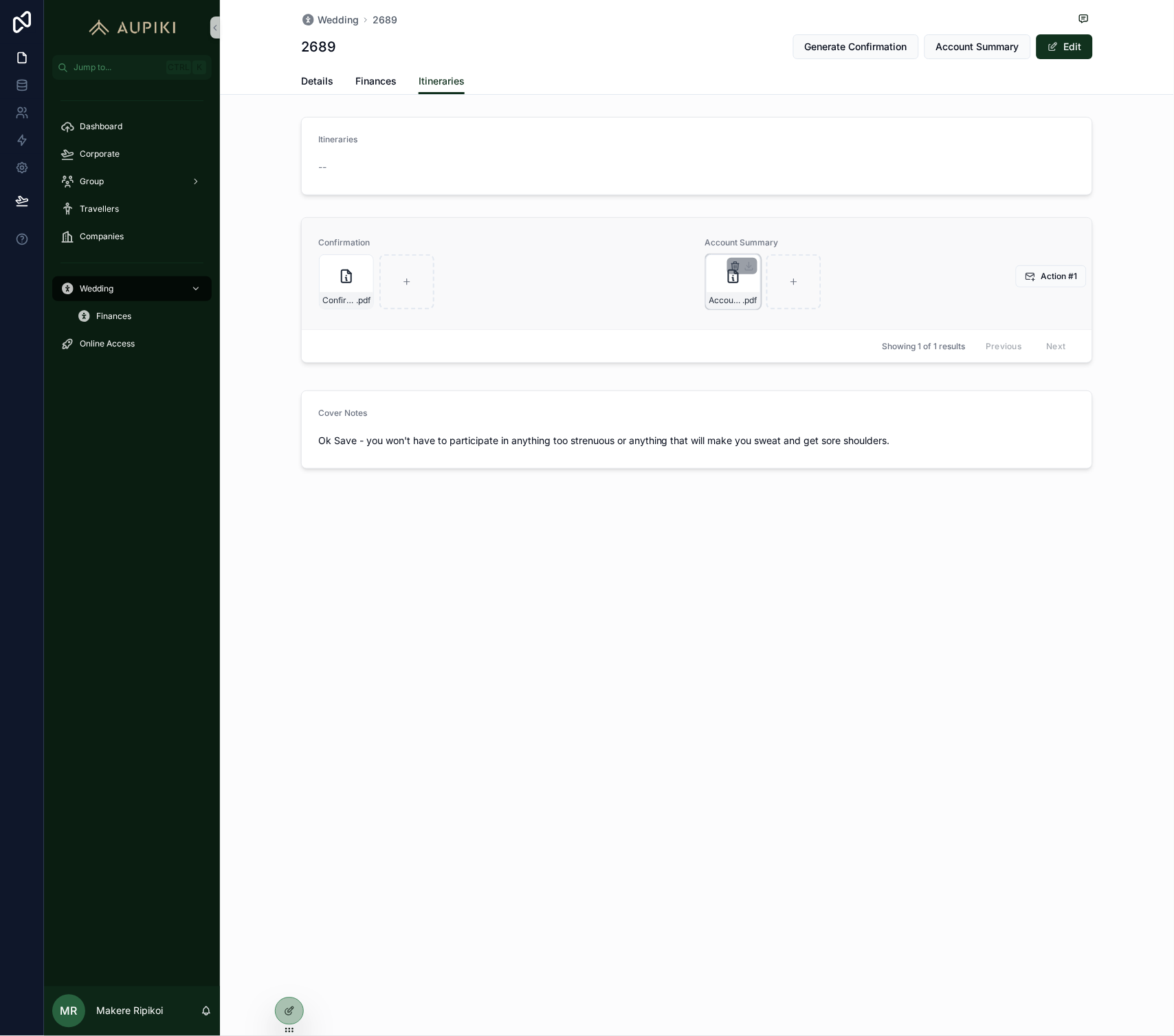
click at [736, 267] on icon "scrollable content" at bounding box center [735, 265] width 11 height 11
click at [763, 239] on icon "scrollable content" at bounding box center [764, 240] width 11 height 11
click at [943, 44] on span "Account Summary" at bounding box center [978, 47] width 83 height 14
